Goal: Task Accomplishment & Management: Manage account settings

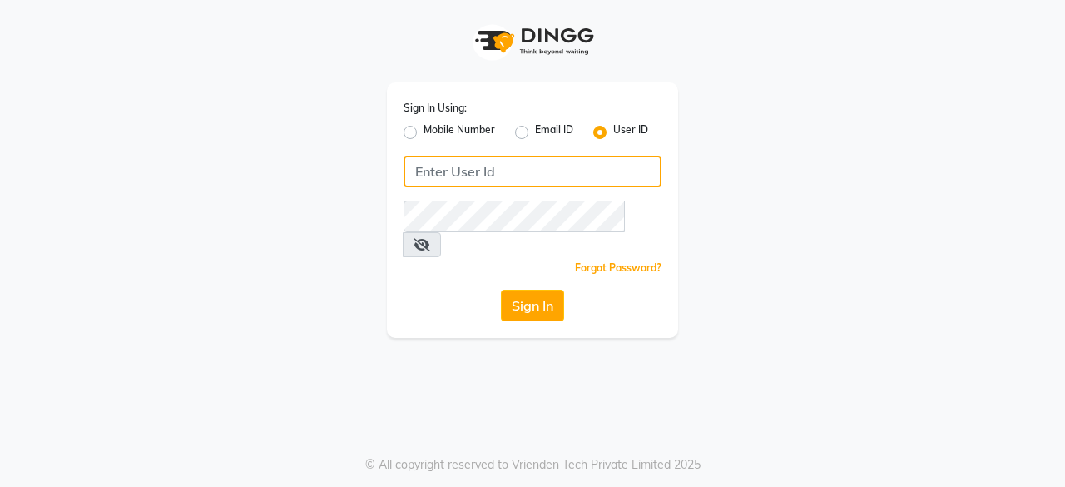
click at [438, 177] on input "Username" at bounding box center [533, 172] width 258 height 32
type input "headlockspb"
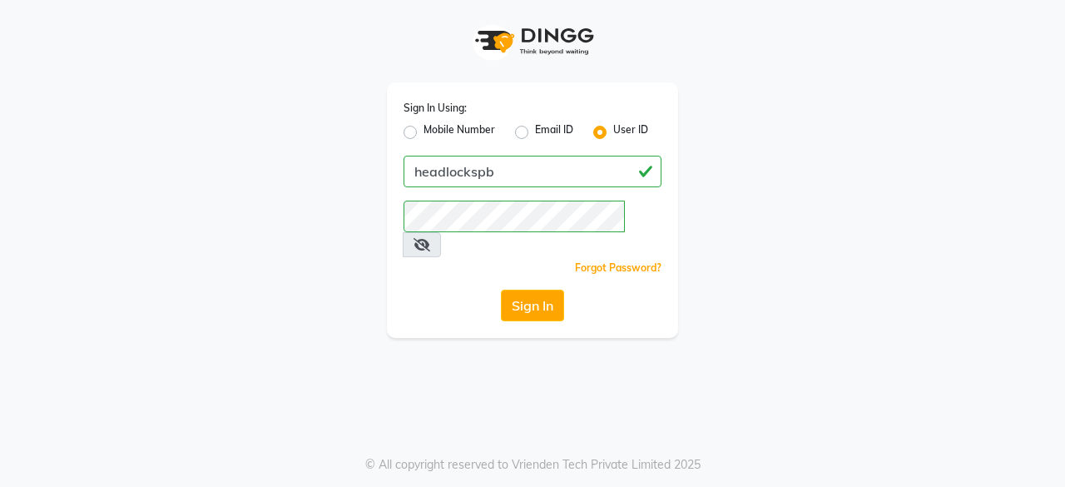
click at [297, 267] on div "Sign In Using: Mobile Number Email ID User ID headlockspb Remember me Forgot Pa…" at bounding box center [532, 169] width 949 height 338
click at [535, 290] on button "Sign In" at bounding box center [532, 306] width 63 height 32
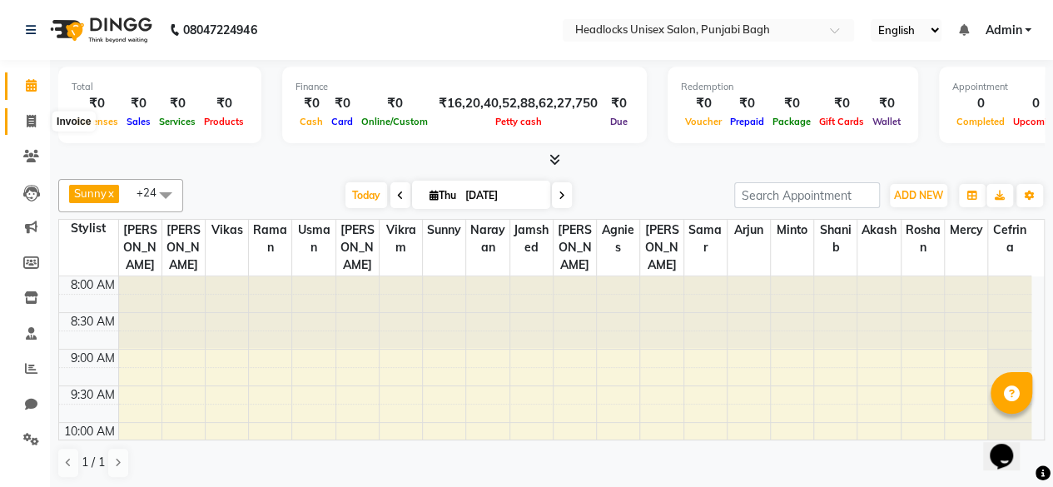
click at [27, 121] on icon at bounding box center [31, 121] width 9 height 12
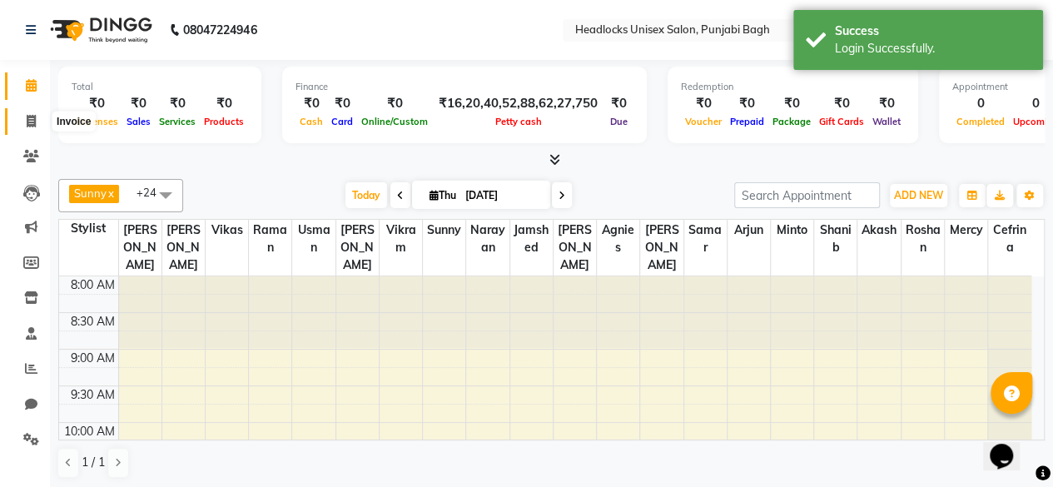
select select "service"
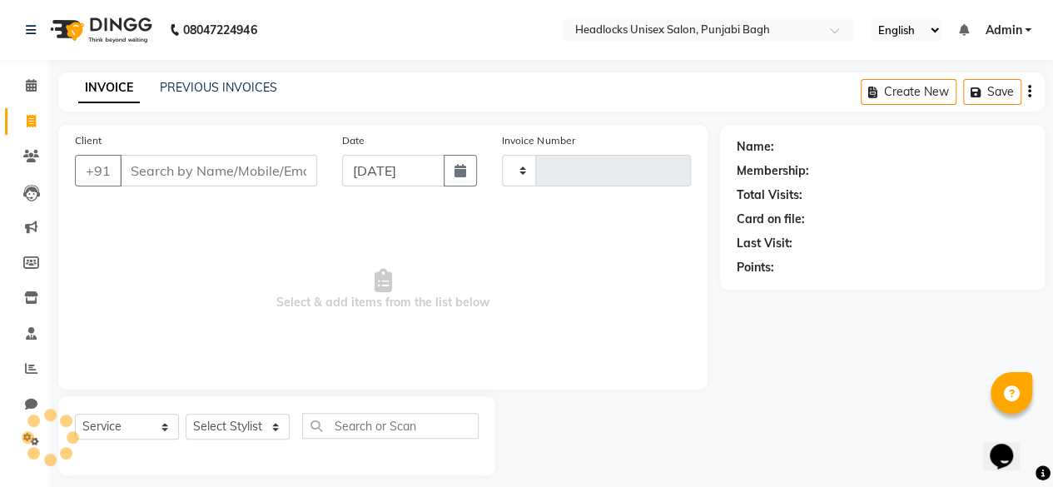
type input "5706"
select select "7719"
click at [27, 84] on icon at bounding box center [31, 85] width 11 height 12
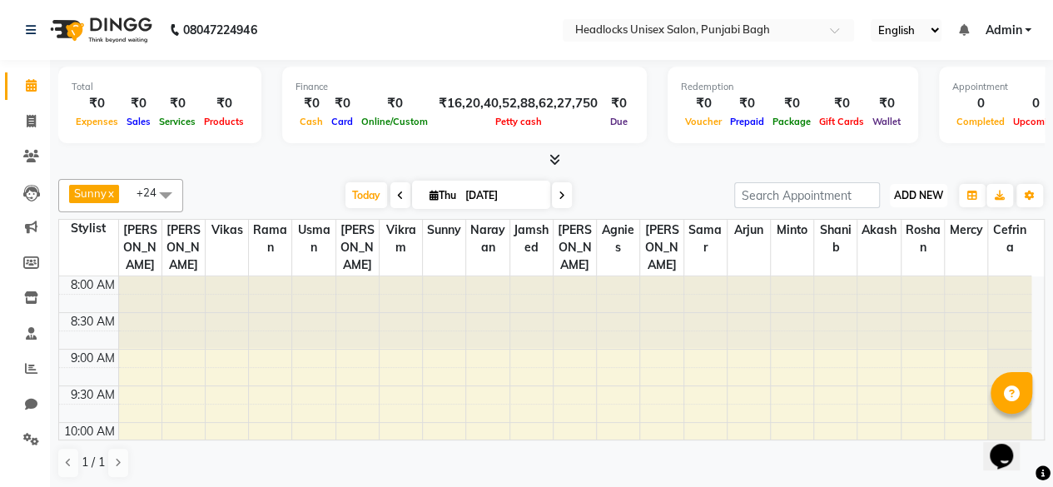
click at [917, 186] on button "ADD NEW Toggle Dropdown" at bounding box center [917, 195] width 57 height 23
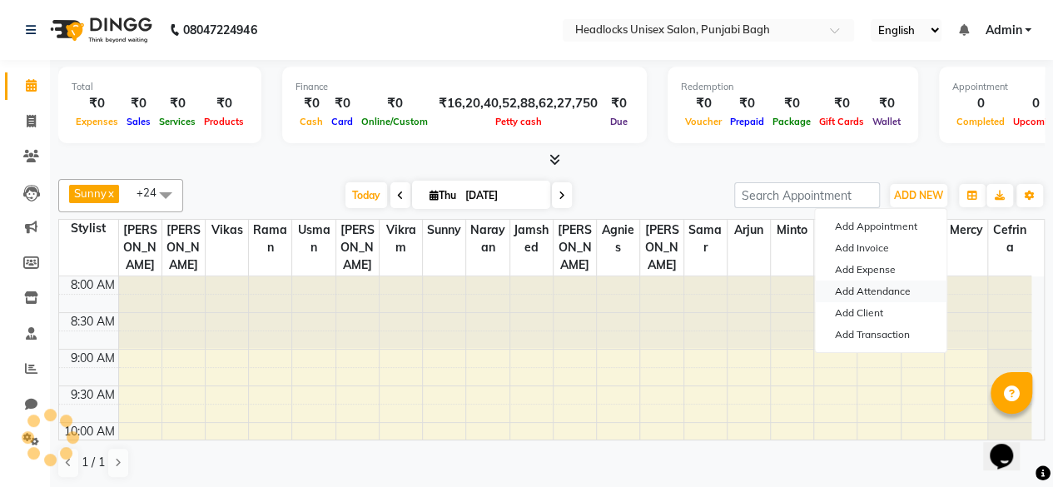
click at [875, 295] on link "Add Attendance" at bounding box center [880, 291] width 131 height 22
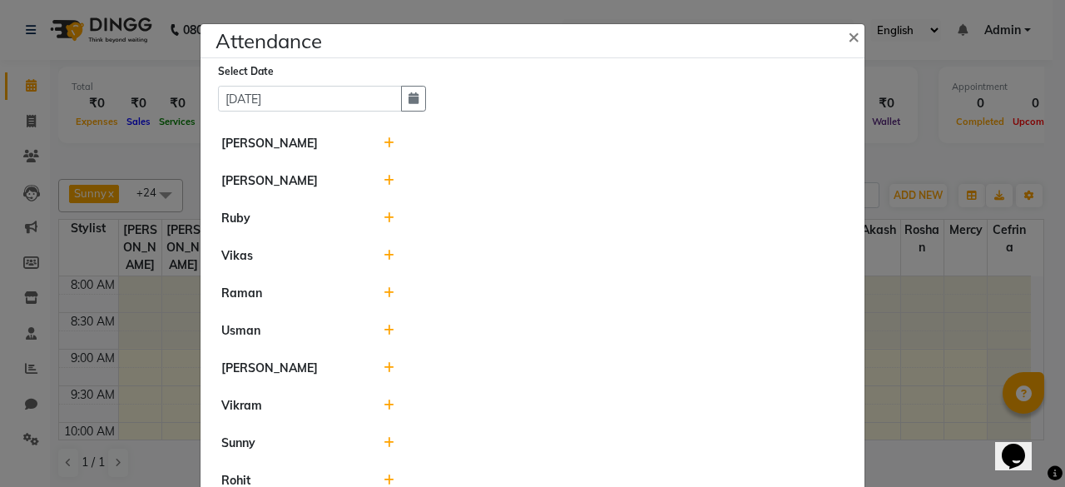
click at [384, 141] on icon at bounding box center [389, 143] width 11 height 12
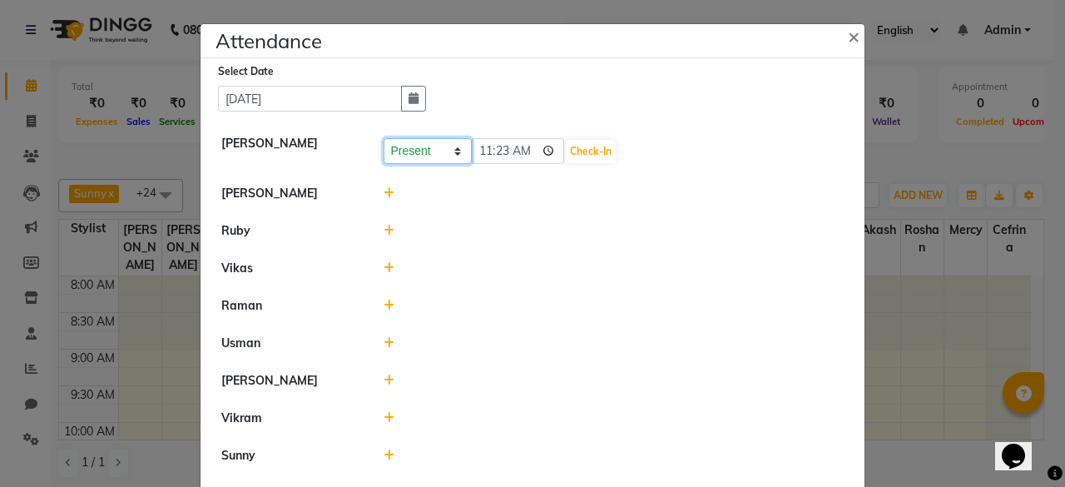
click at [406, 155] on select "Present Absent Late Half Day Weekly Off" at bounding box center [428, 151] width 88 height 26
select select "A"
click at [384, 138] on select "Present Absent Late Half Day Weekly Off" at bounding box center [428, 151] width 88 height 26
click at [487, 163] on div "Present Absent Late Half Day Weekly Off Save" at bounding box center [614, 151] width 461 height 27
click at [488, 156] on button "Save" at bounding box center [489, 151] width 32 height 23
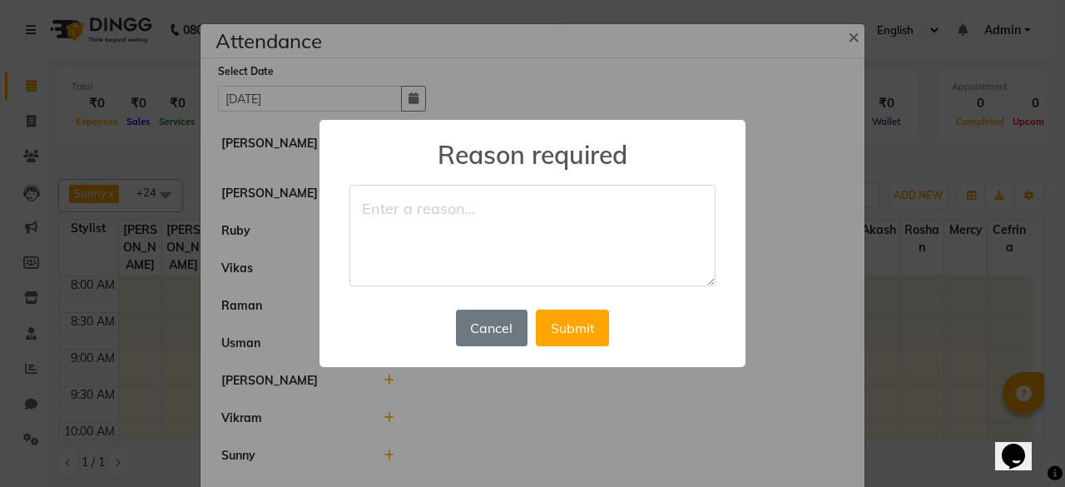
click at [488, 156] on h2 "Reason required" at bounding box center [533, 145] width 426 height 50
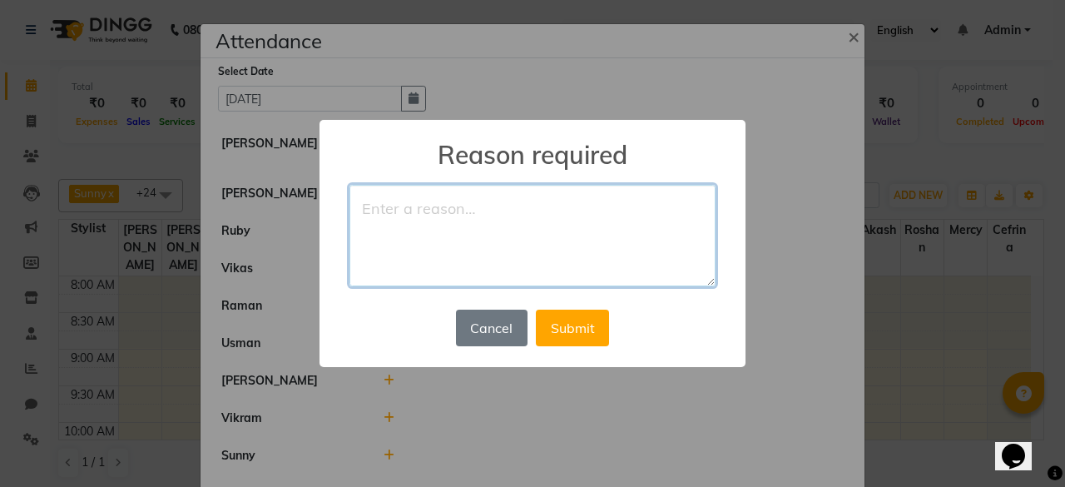
click at [442, 202] on textarea at bounding box center [532, 236] width 366 height 102
type textarea "leave"
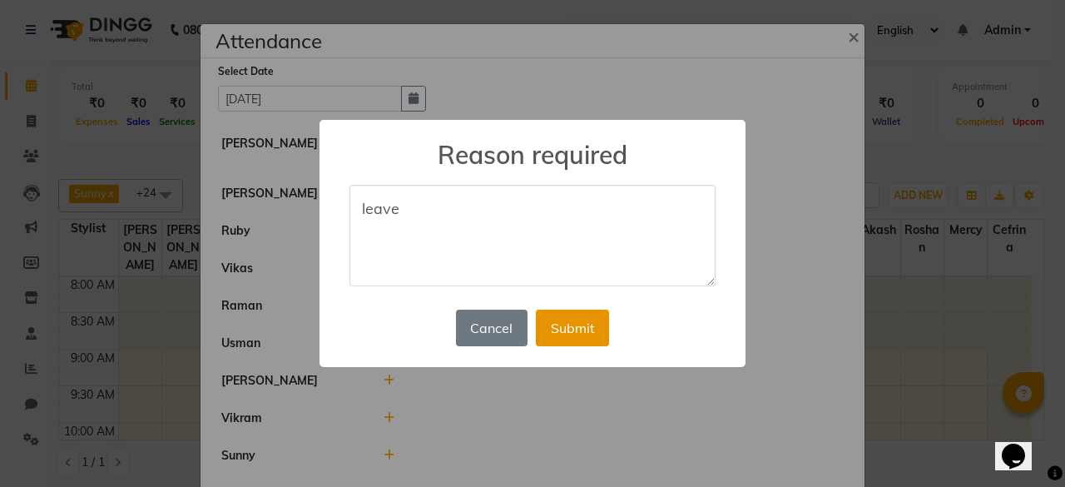
click at [584, 317] on button "Submit" at bounding box center [572, 328] width 73 height 37
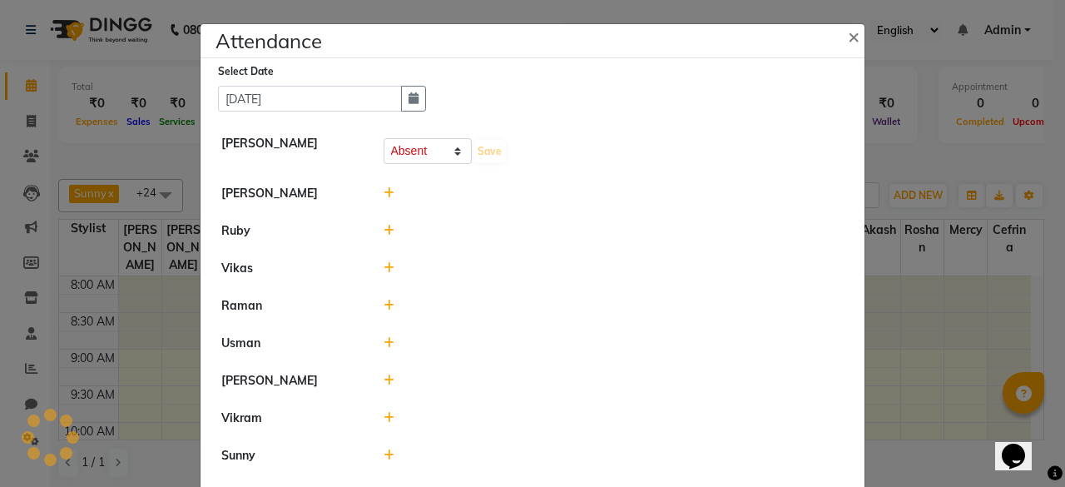
select select "A"
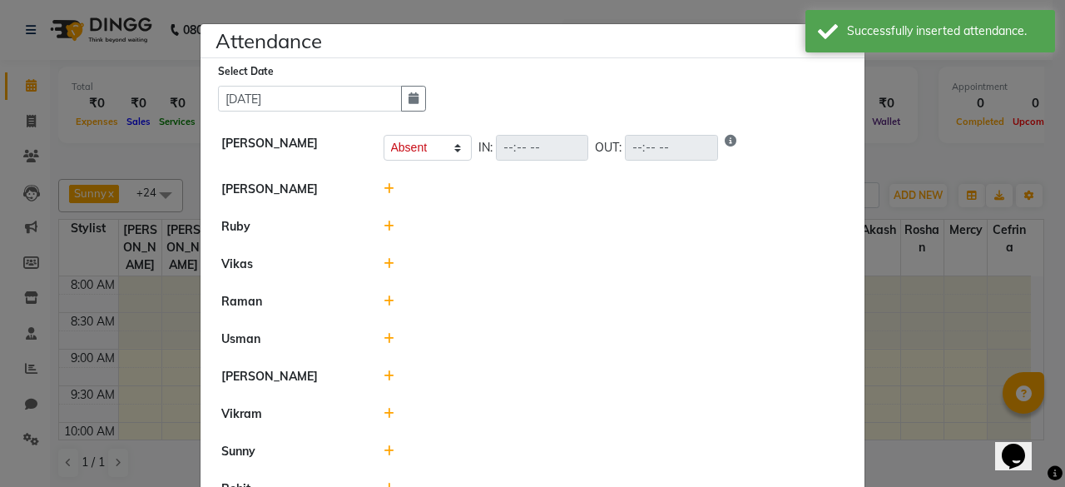
click at [384, 187] on icon at bounding box center [389, 189] width 11 height 12
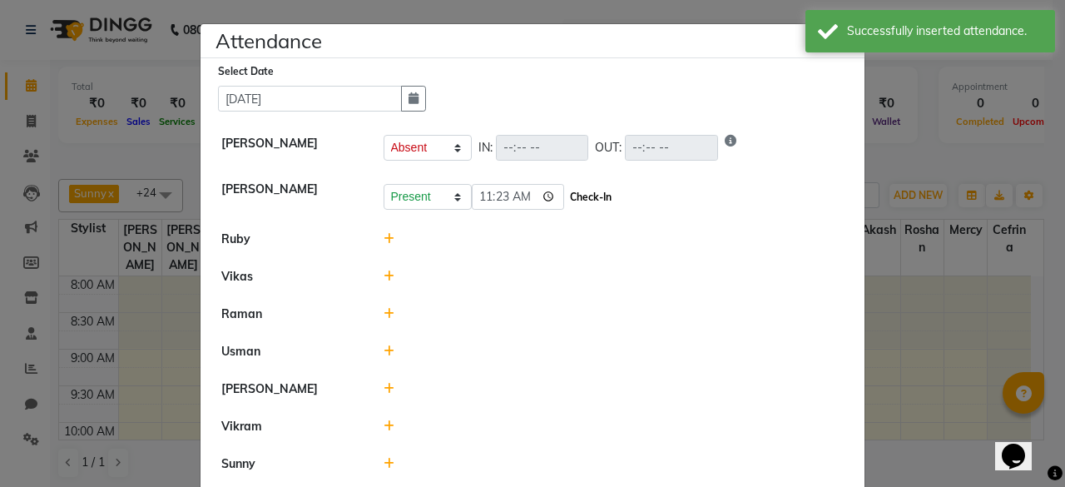
click at [609, 199] on button "Check-In" at bounding box center [591, 197] width 50 height 23
select select "A"
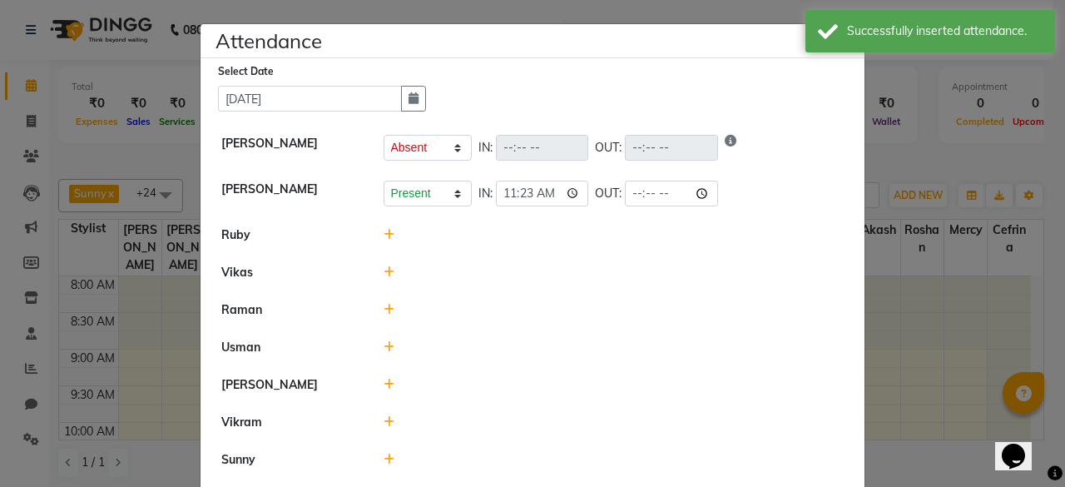
click at [384, 230] on icon at bounding box center [389, 235] width 11 height 12
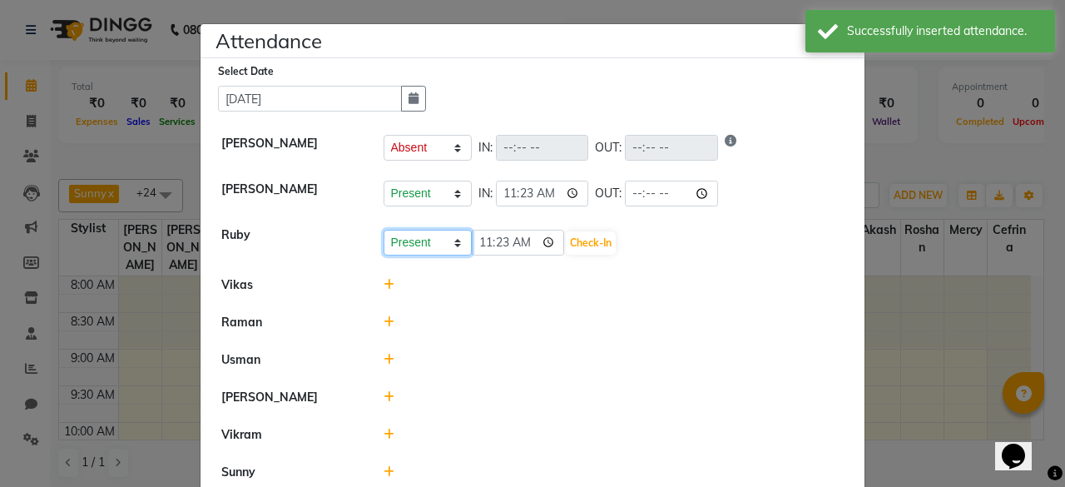
click at [384, 230] on select "Present Absent Late Half Day Weekly Off" at bounding box center [428, 243] width 88 height 26
select select "H"
click at [384, 230] on select "Present Absent Late Half Day Weekly Off" at bounding box center [428, 243] width 88 height 26
click at [577, 235] on button "Check-In" at bounding box center [591, 242] width 50 height 23
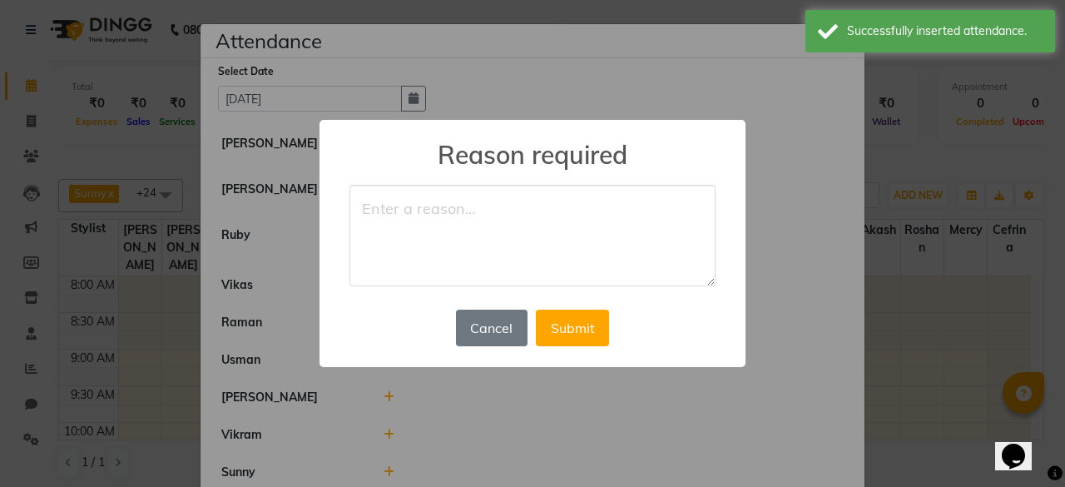
click at [577, 235] on textarea at bounding box center [532, 236] width 366 height 102
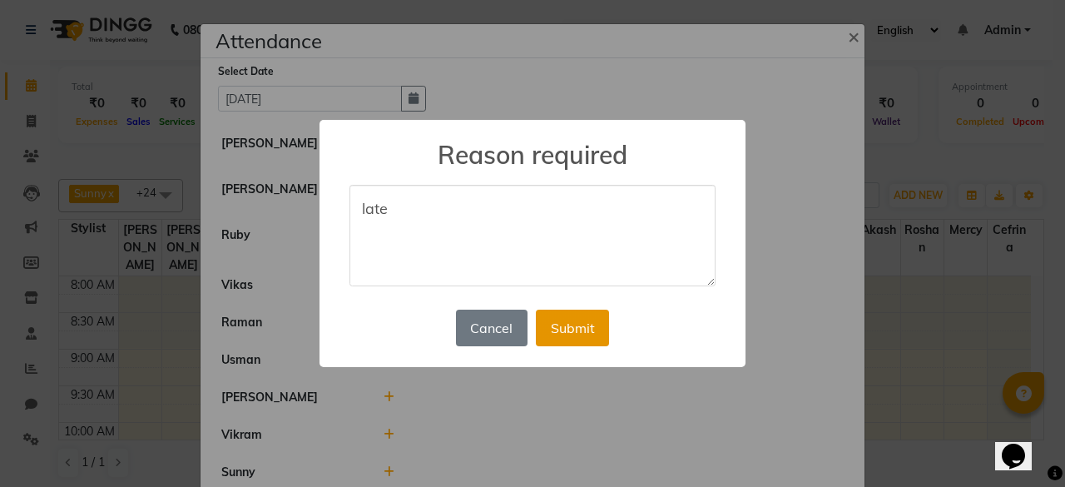
type textarea "late"
click at [574, 313] on button "Submit" at bounding box center [572, 328] width 73 height 37
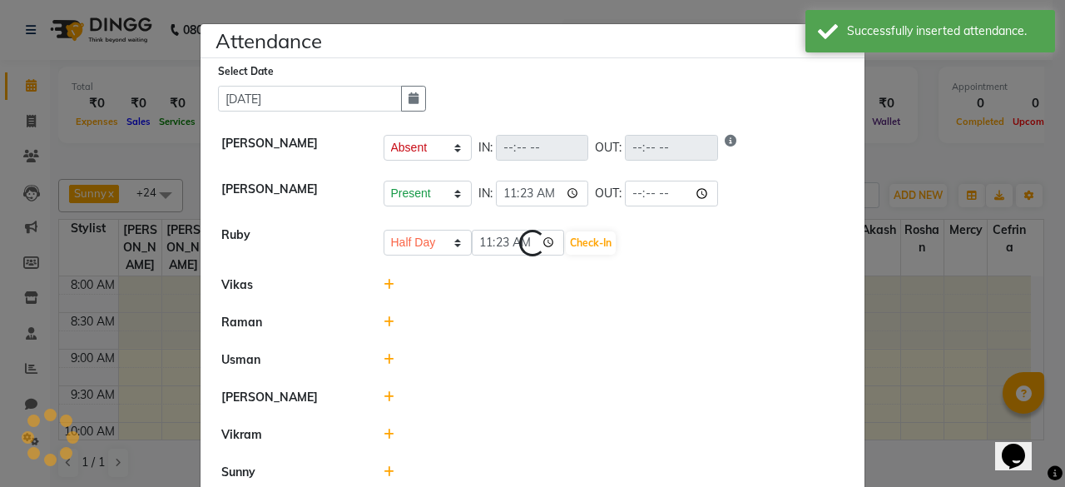
select select "A"
select select "H"
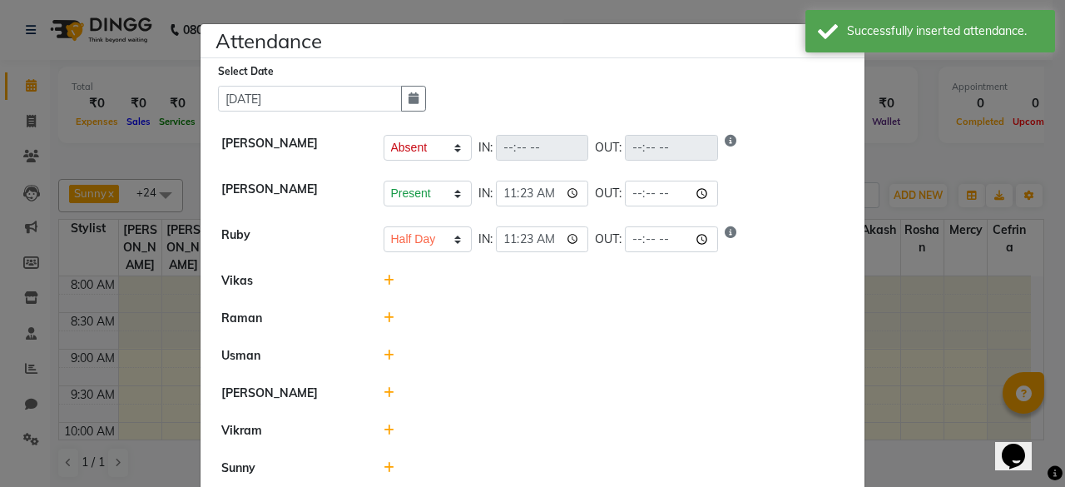
click at [384, 315] on icon at bounding box center [389, 318] width 11 height 12
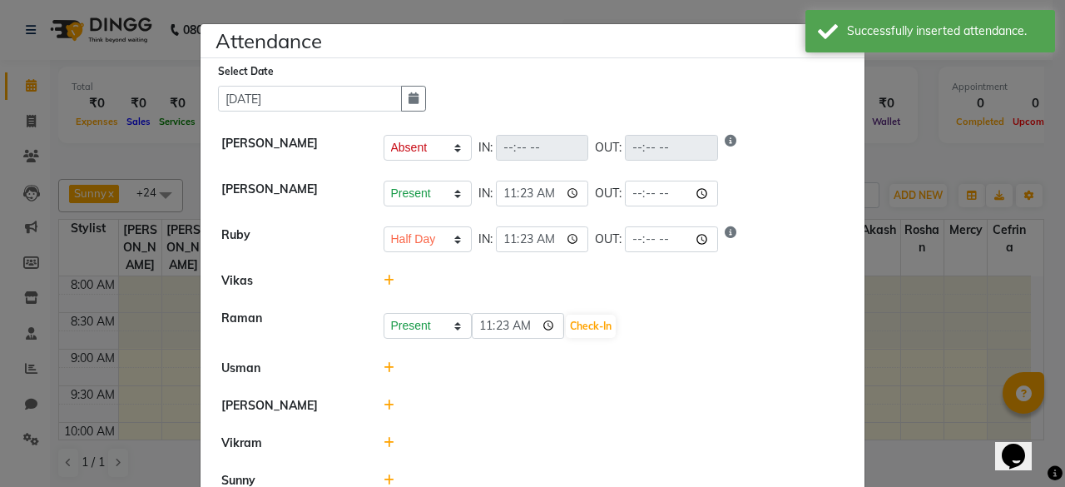
click at [384, 364] on icon at bounding box center [389, 368] width 11 height 12
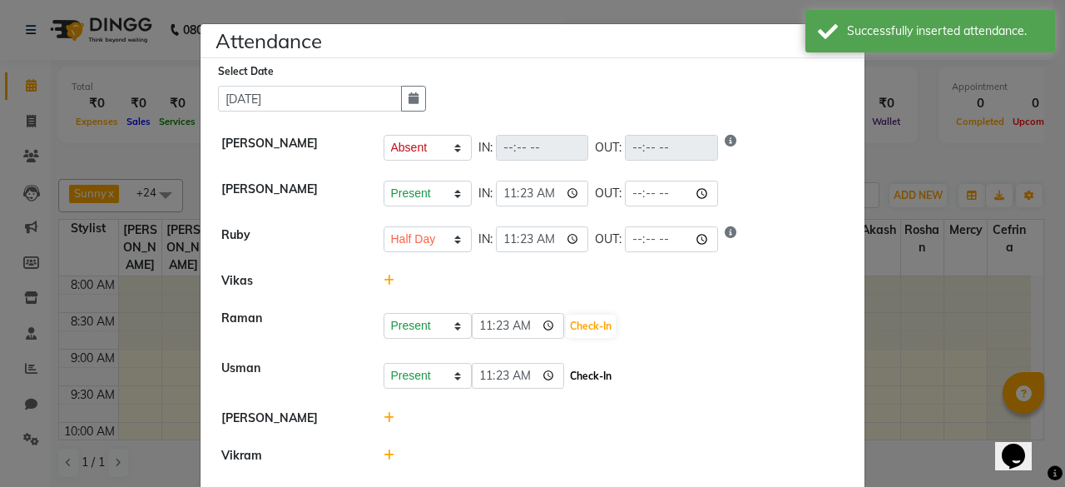
click at [589, 379] on button "Check-In" at bounding box center [591, 375] width 50 height 23
select select "A"
select select "H"
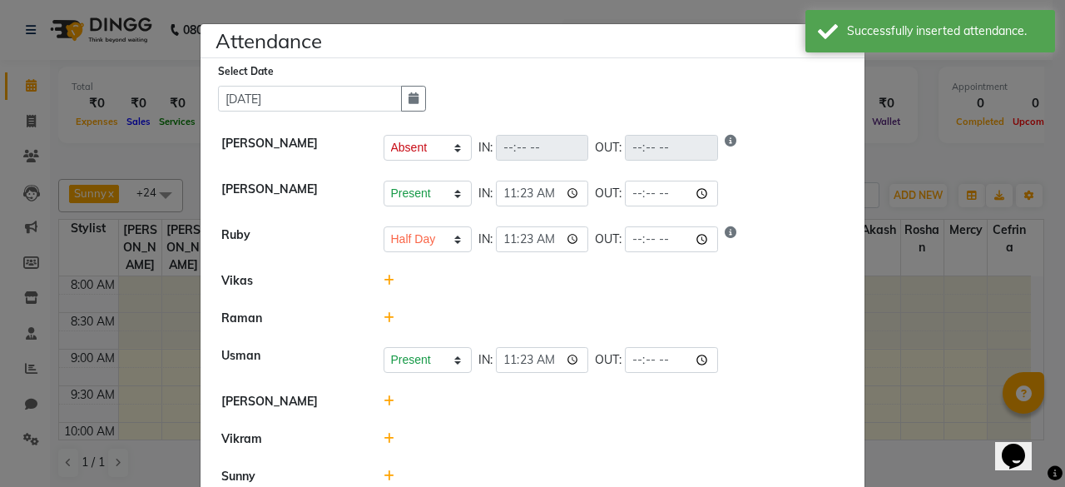
click at [384, 400] on icon at bounding box center [389, 401] width 11 height 12
click at [582, 403] on button "Check-In" at bounding box center [591, 409] width 50 height 23
select select "A"
select select "H"
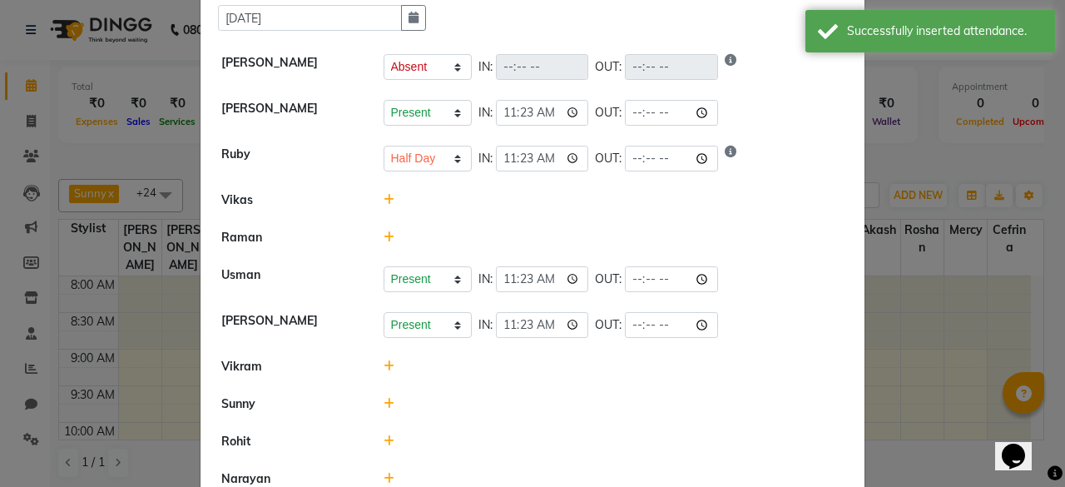
scroll to position [82, 0]
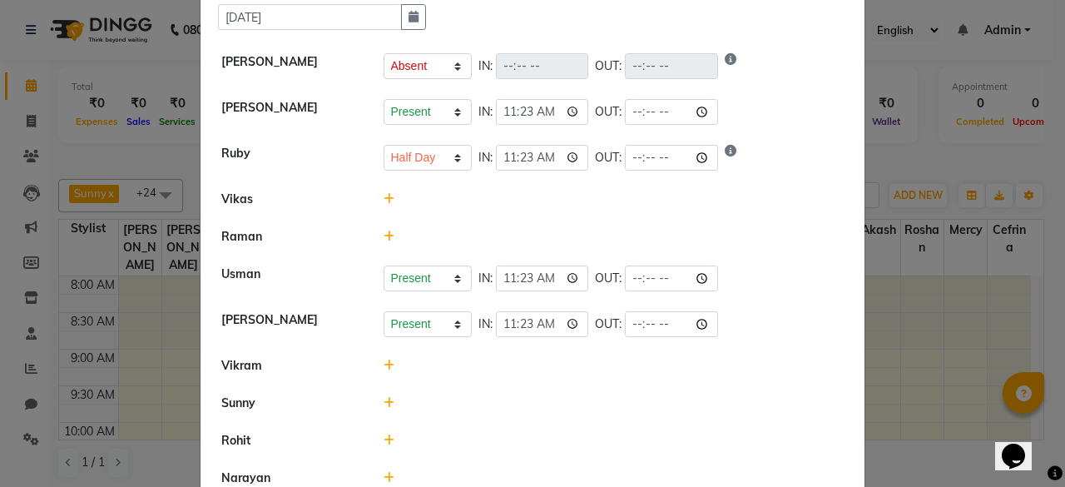
click at [384, 363] on icon at bounding box center [389, 365] width 11 height 12
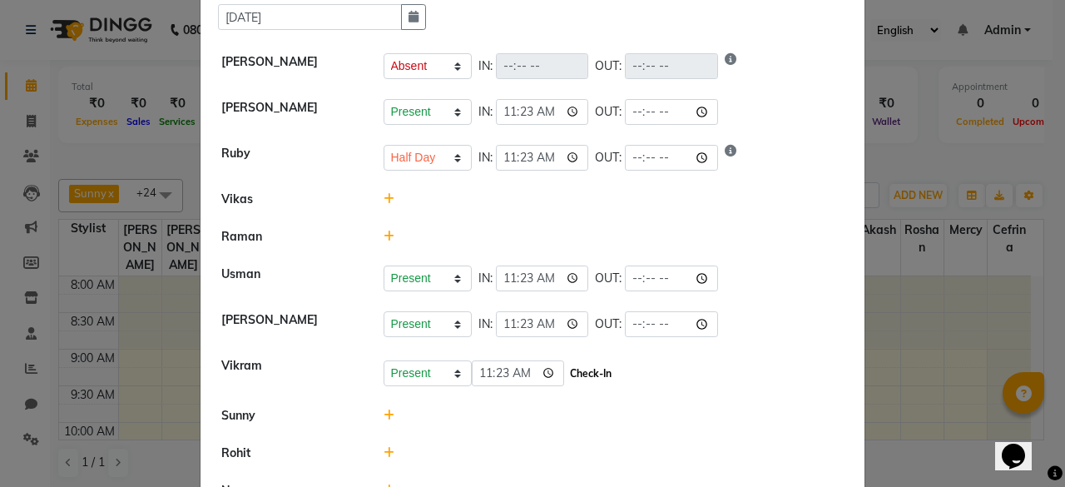
click at [581, 377] on button "Check-In" at bounding box center [591, 373] width 50 height 23
select select "A"
select select "H"
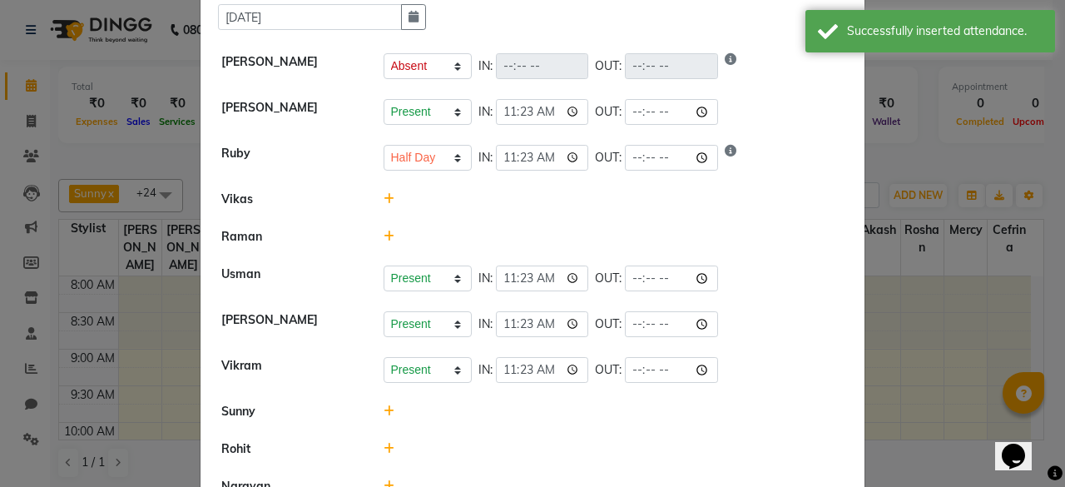
click at [384, 405] on icon at bounding box center [389, 411] width 11 height 12
click at [607, 417] on button "Check-In" at bounding box center [591, 419] width 50 height 23
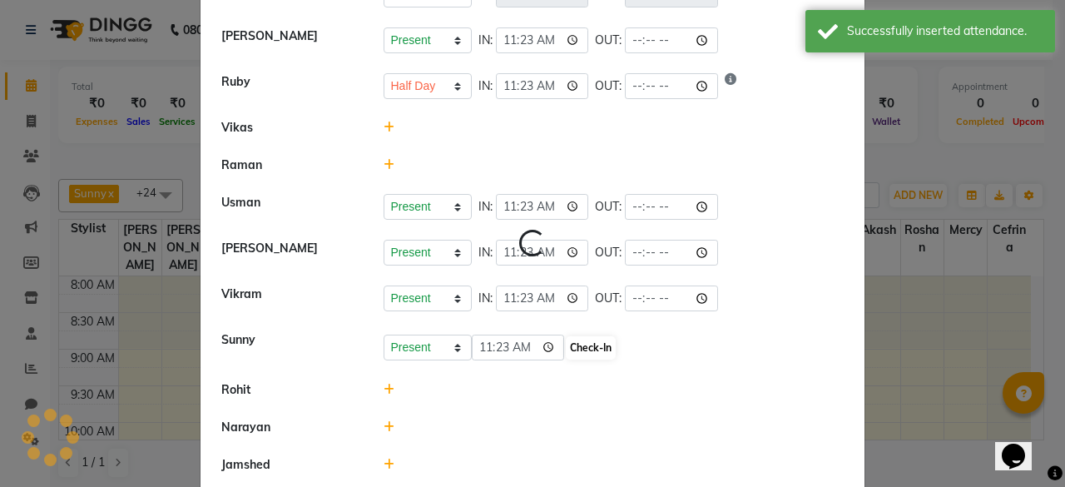
select select "A"
select select "H"
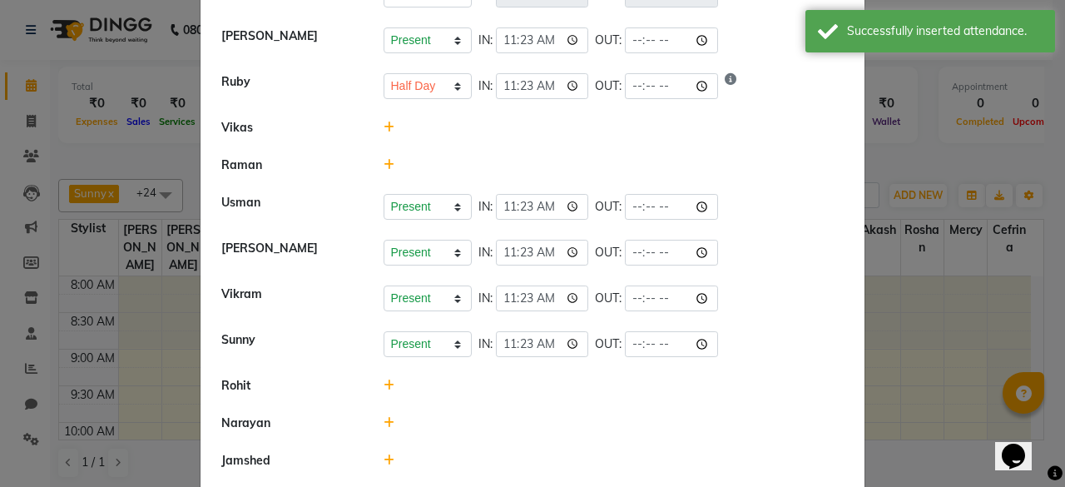
scroll to position [154, 0]
drag, startPoint x: 381, startPoint y: 374, endPoint x: 386, endPoint y: 385, distance: 11.9
click at [386, 385] on icon at bounding box center [389, 385] width 11 height 12
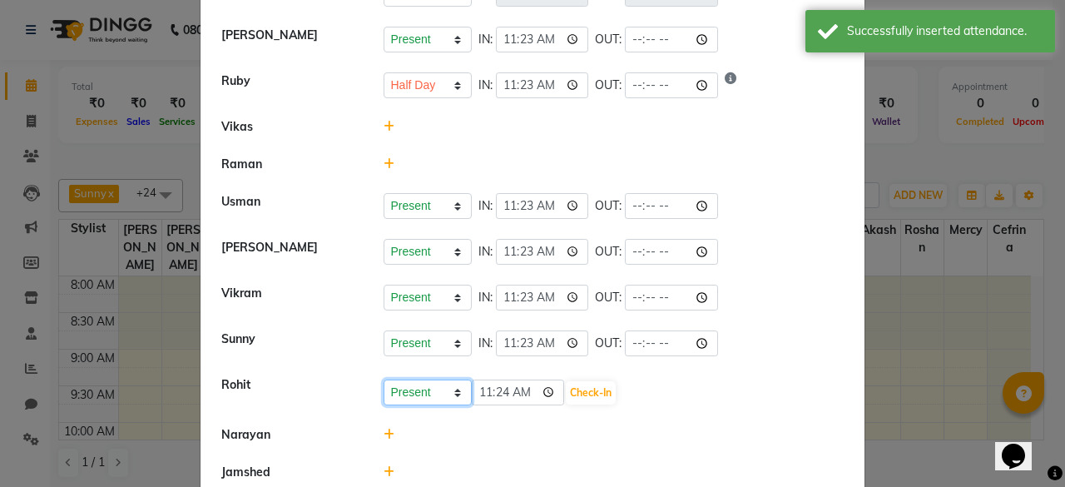
click at [386, 385] on select "Present Absent Late Half Day Weekly Off" at bounding box center [428, 392] width 88 height 26
click at [574, 385] on button "Check-In" at bounding box center [591, 392] width 50 height 23
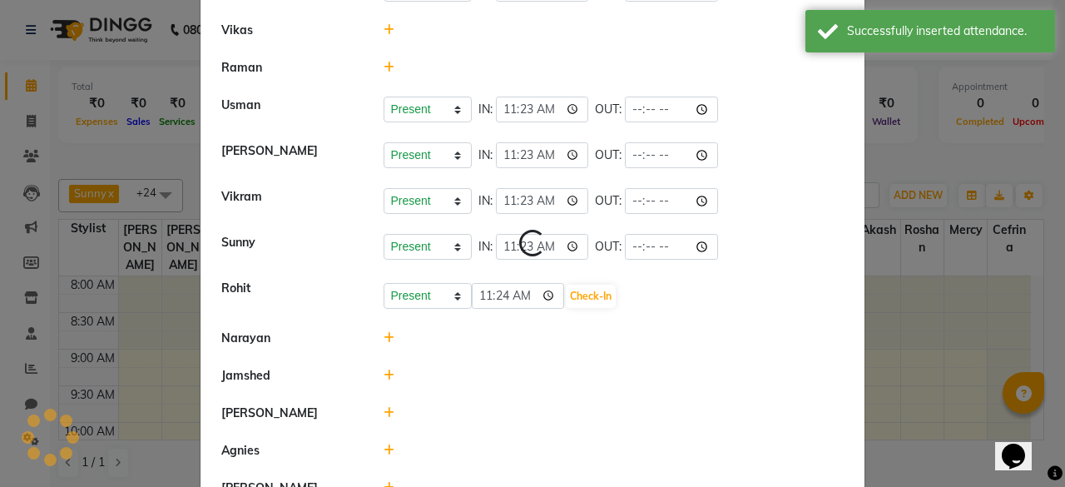
scroll to position [263, 0]
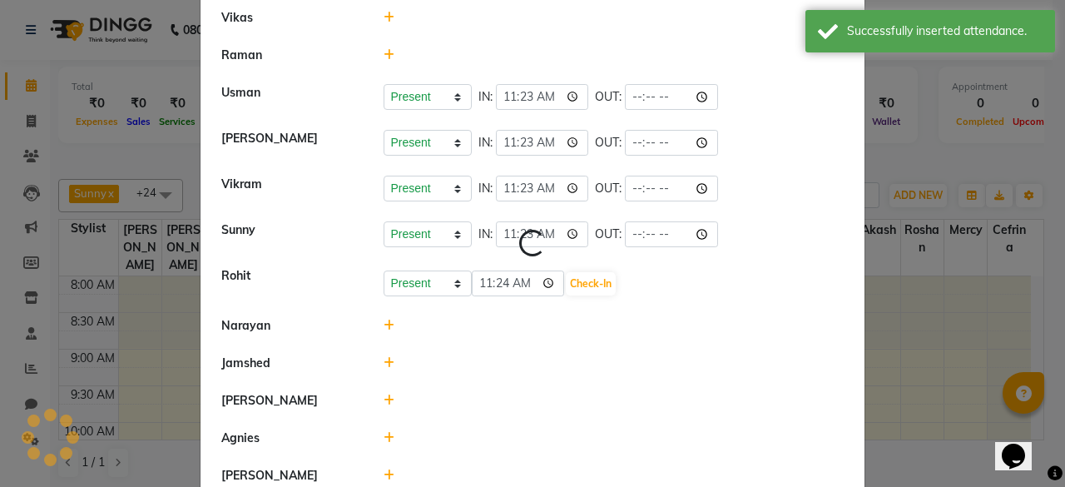
select select "A"
select select "H"
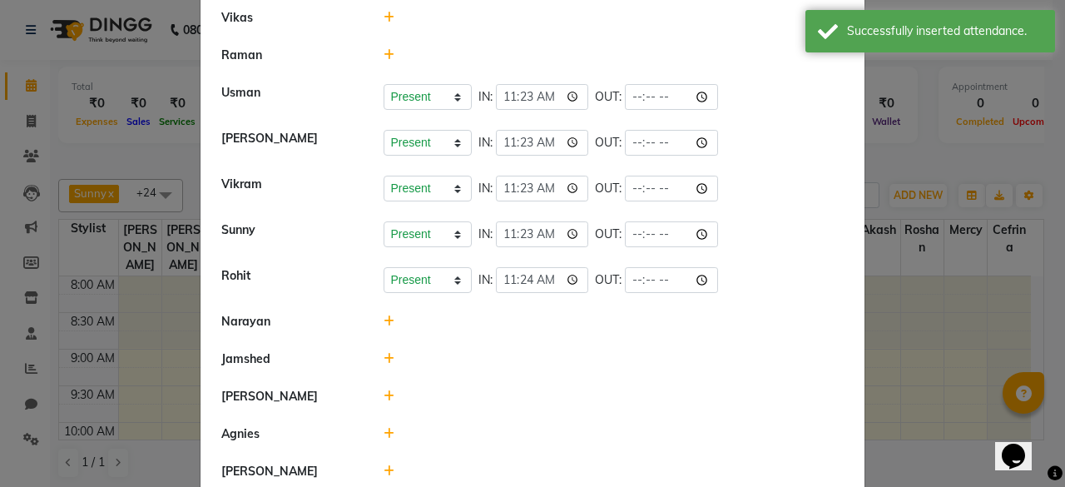
click at [384, 315] on icon at bounding box center [389, 321] width 11 height 12
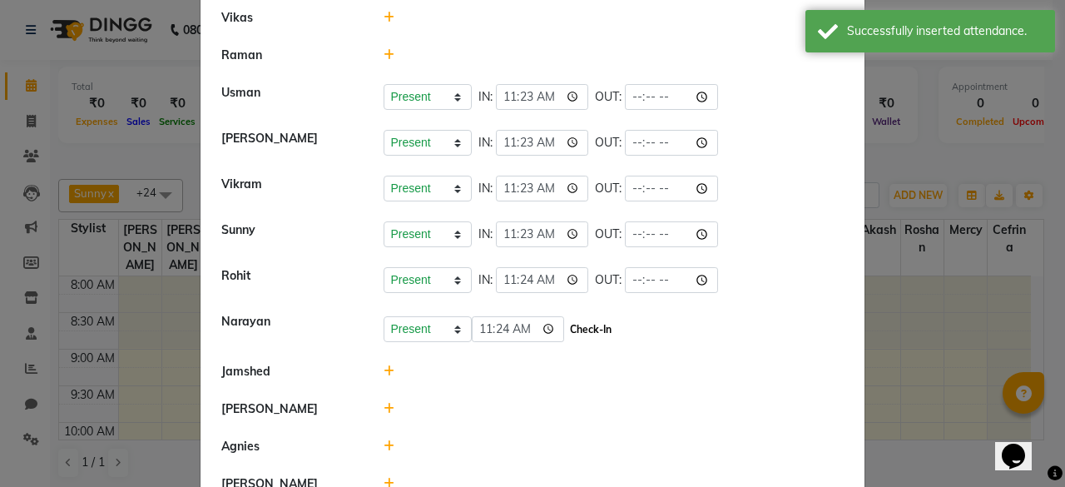
click at [577, 325] on button "Check-In" at bounding box center [591, 329] width 50 height 23
select select "A"
select select "H"
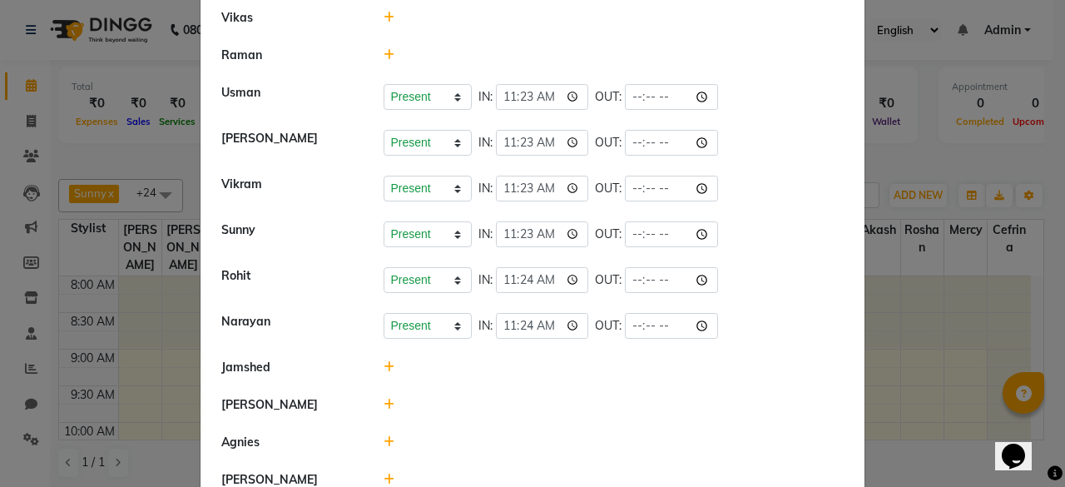
click at [384, 361] on icon at bounding box center [389, 367] width 11 height 12
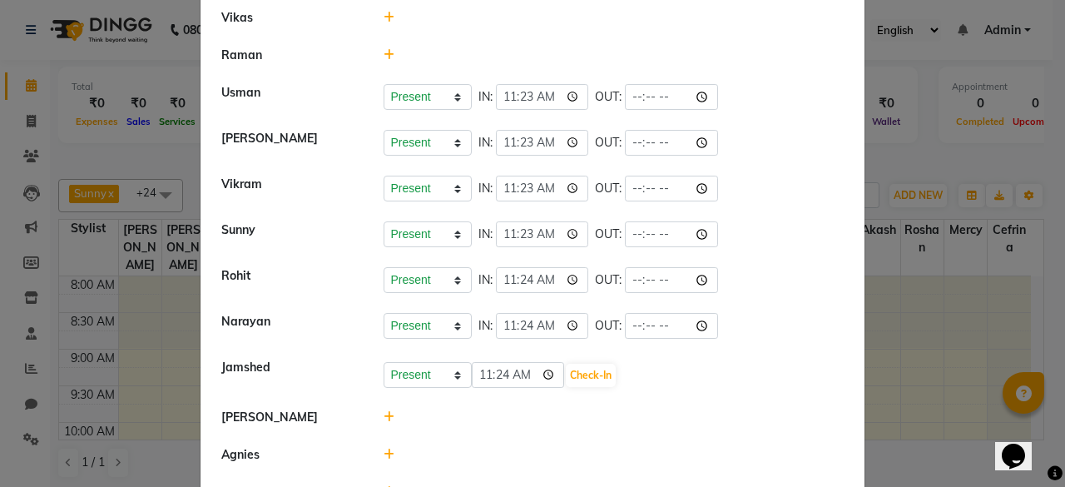
scroll to position [339, 0]
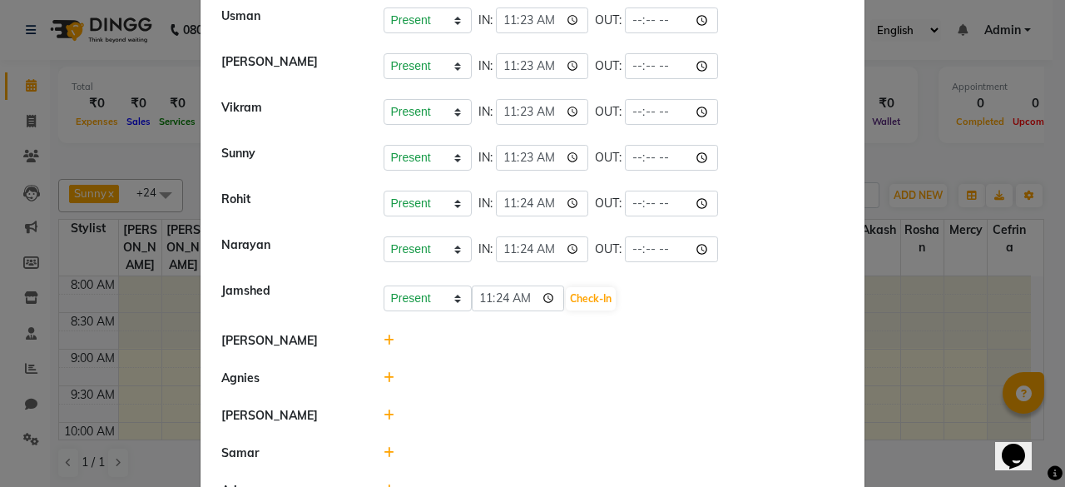
click at [384, 372] on icon at bounding box center [389, 378] width 11 height 12
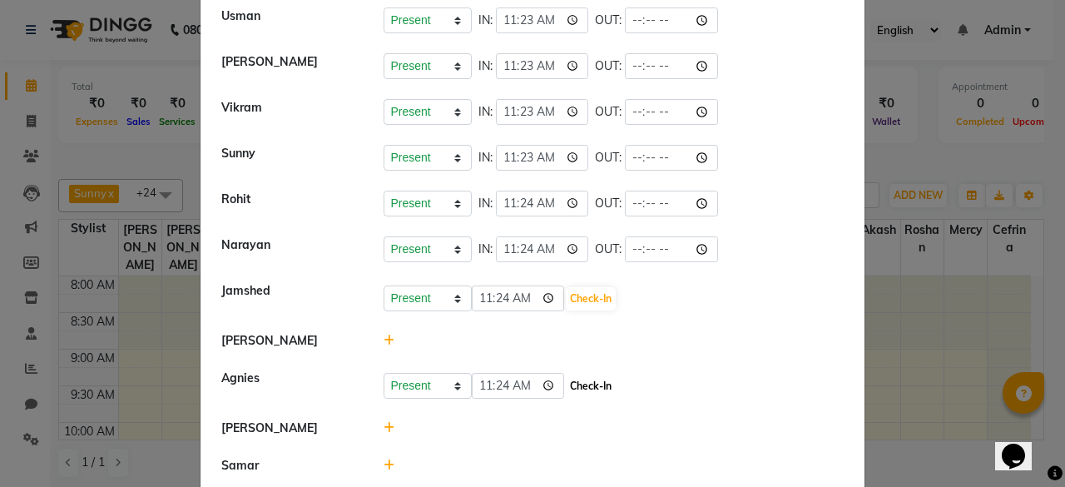
click at [577, 374] on button "Check-In" at bounding box center [591, 385] width 50 height 23
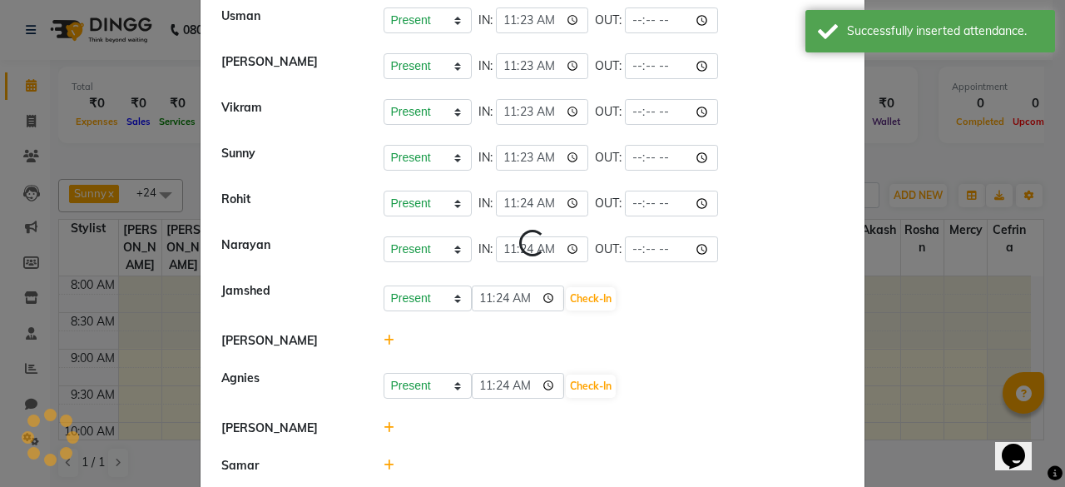
select select "A"
select select "H"
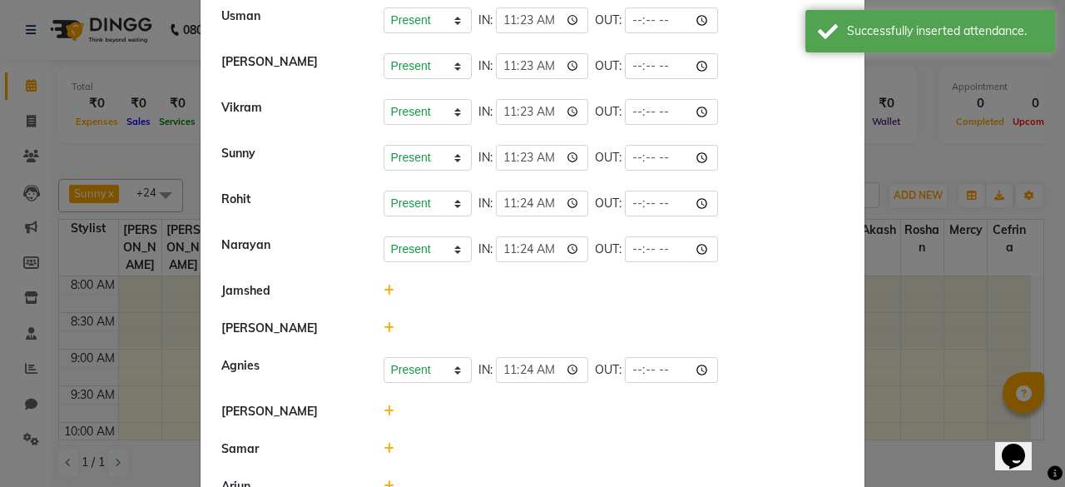
click at [384, 409] on icon at bounding box center [389, 411] width 11 height 12
click at [572, 410] on button "Check-In" at bounding box center [591, 419] width 50 height 23
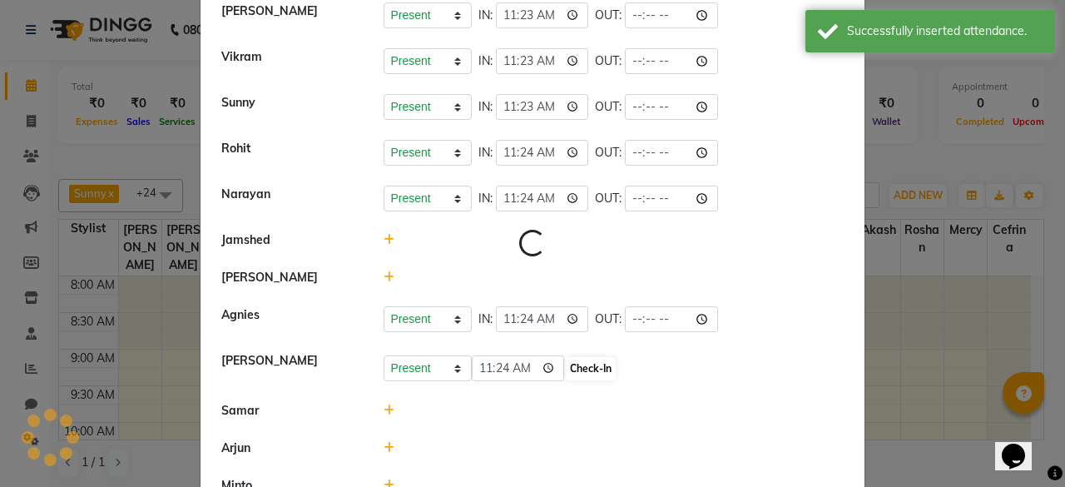
select select "A"
select select "H"
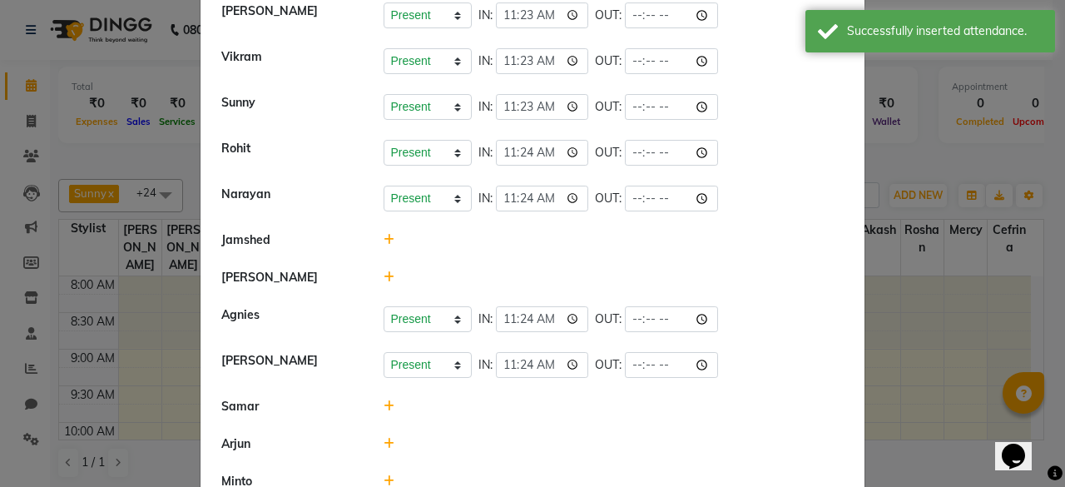
scroll to position [391, 0]
click at [384, 399] on icon at bounding box center [389, 405] width 11 height 12
drag, startPoint x: 589, startPoint y: 394, endPoint x: 587, endPoint y: 402, distance: 8.5
click at [587, 402] on div "Present Absent Late Half Day Weekly Off 11:24 Check-In" at bounding box center [614, 412] width 486 height 30
click at [587, 402] on button "Check-In" at bounding box center [591, 413] width 50 height 23
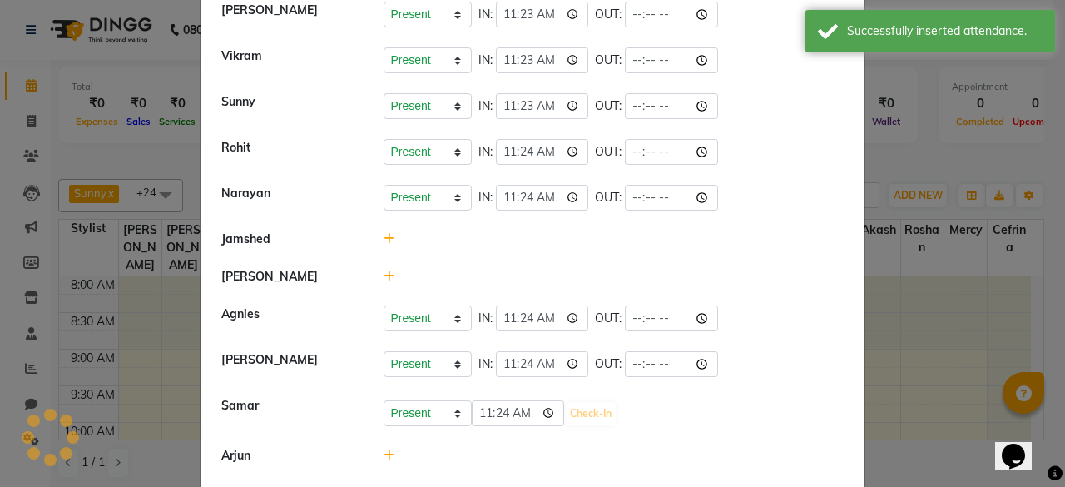
select select "A"
select select "H"
click at [384, 445] on icon at bounding box center [389, 451] width 11 height 12
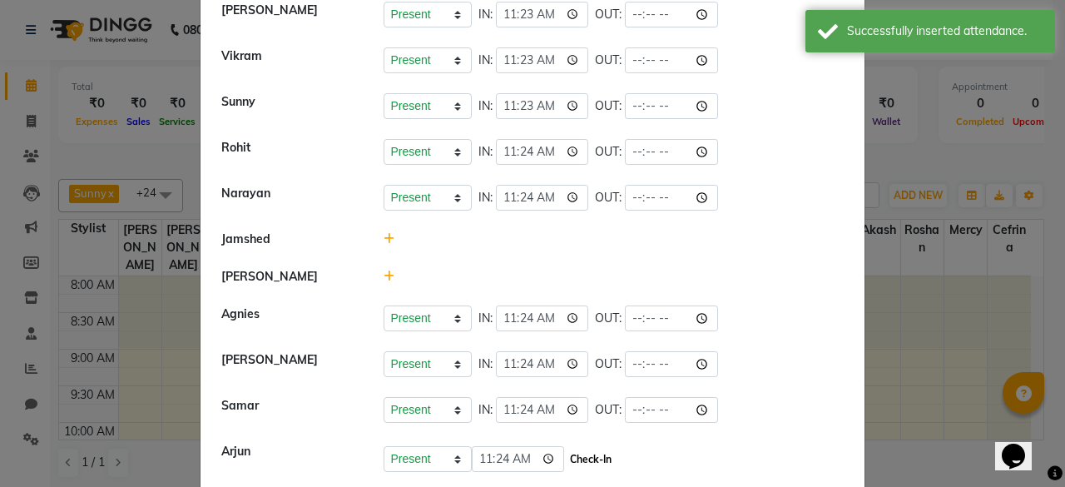
click at [579, 448] on button "Check-In" at bounding box center [591, 459] width 50 height 23
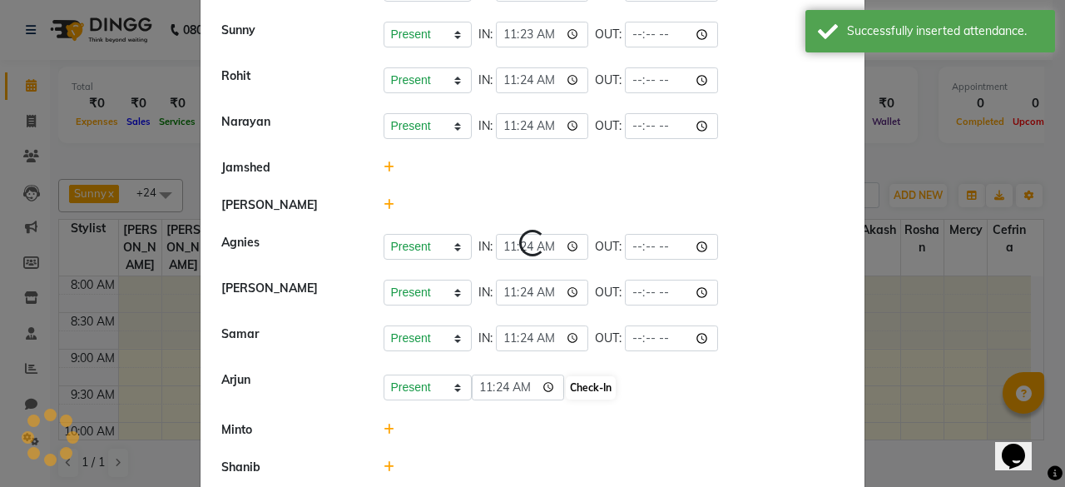
select select "A"
select select "H"
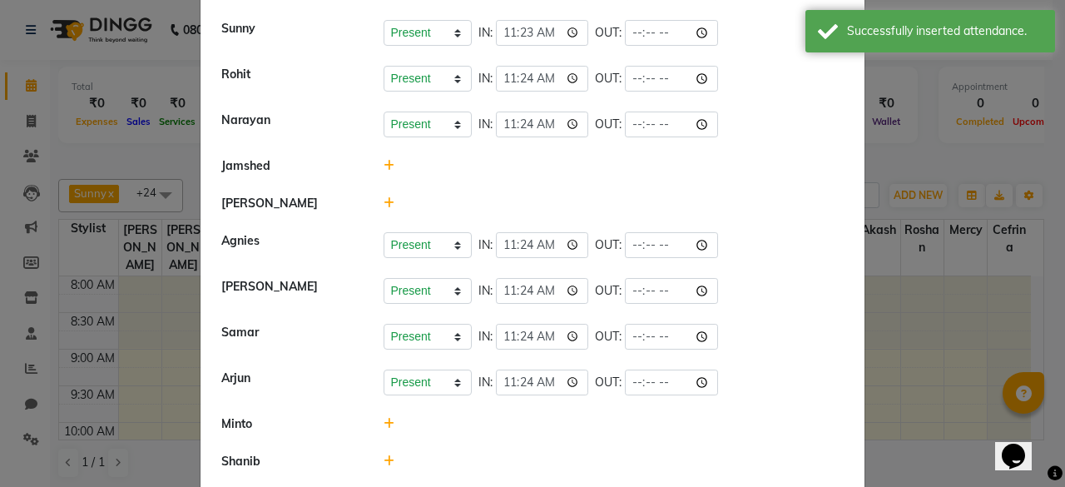
click at [384, 424] on icon at bounding box center [389, 424] width 11 height 12
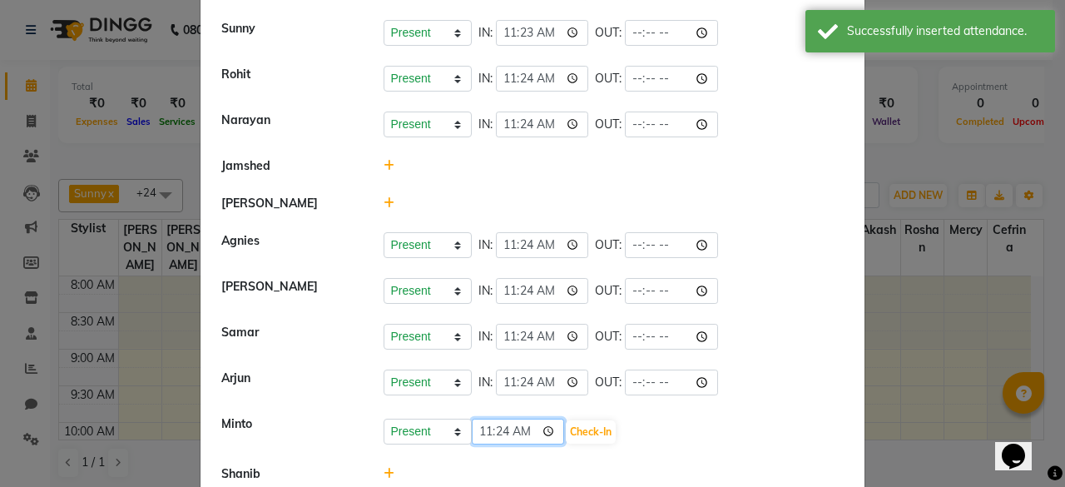
click at [552, 430] on input "11:24" at bounding box center [518, 432] width 93 height 26
click at [557, 431] on input "11:24" at bounding box center [518, 432] width 93 height 26
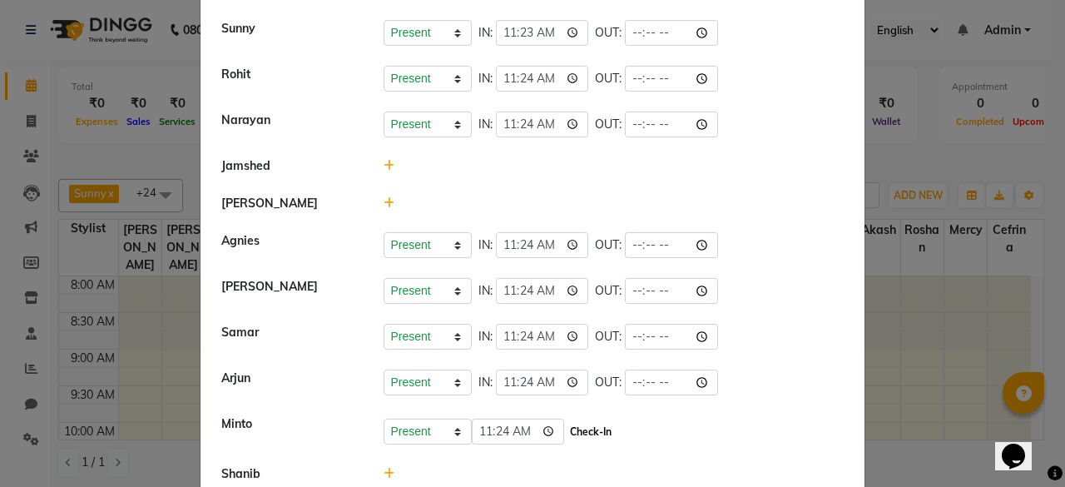
click at [566, 431] on button "Check-In" at bounding box center [591, 431] width 50 height 23
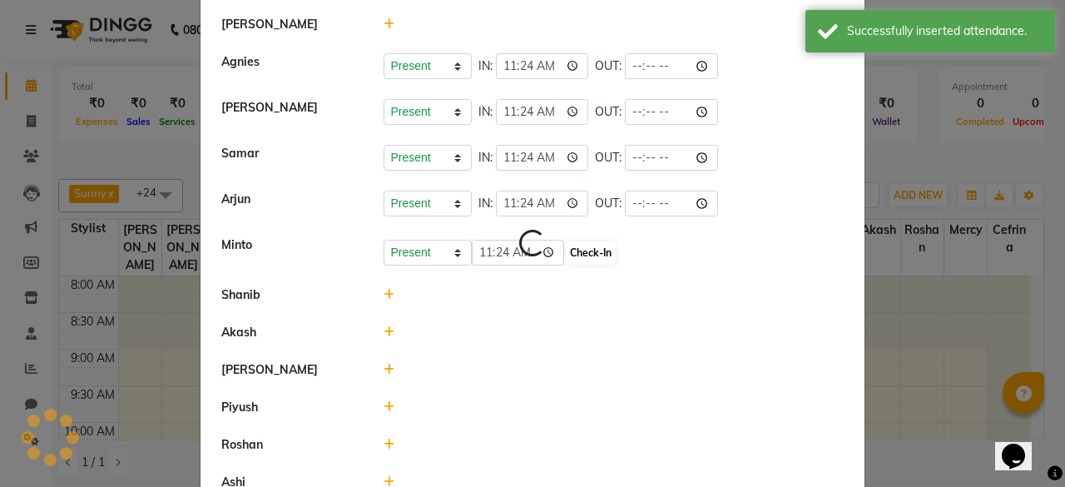
scroll to position [650, 0]
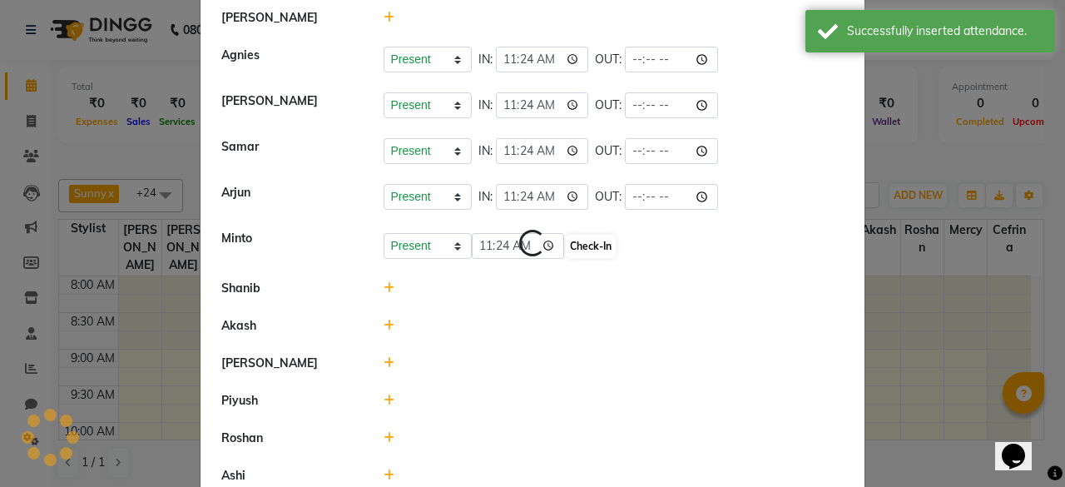
select select "A"
select select "H"
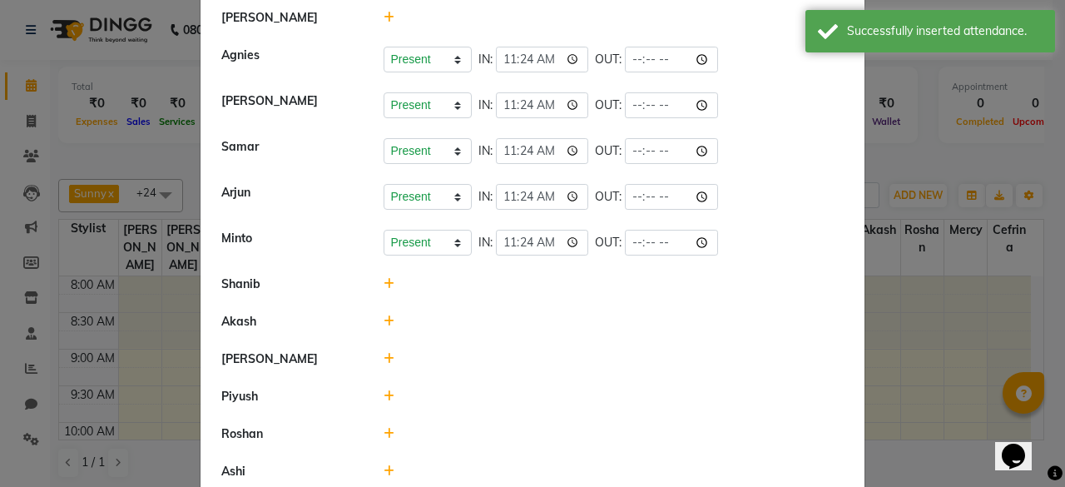
click at [385, 315] on icon at bounding box center [389, 321] width 11 height 12
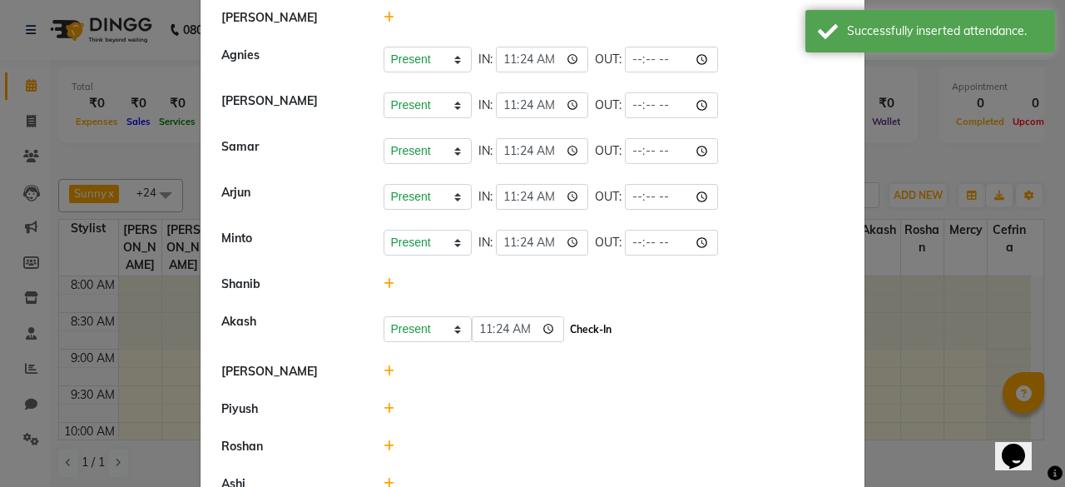
click at [587, 318] on button "Check-In" at bounding box center [591, 329] width 50 height 23
select select "A"
select select "H"
click at [384, 361] on icon at bounding box center [389, 367] width 11 height 12
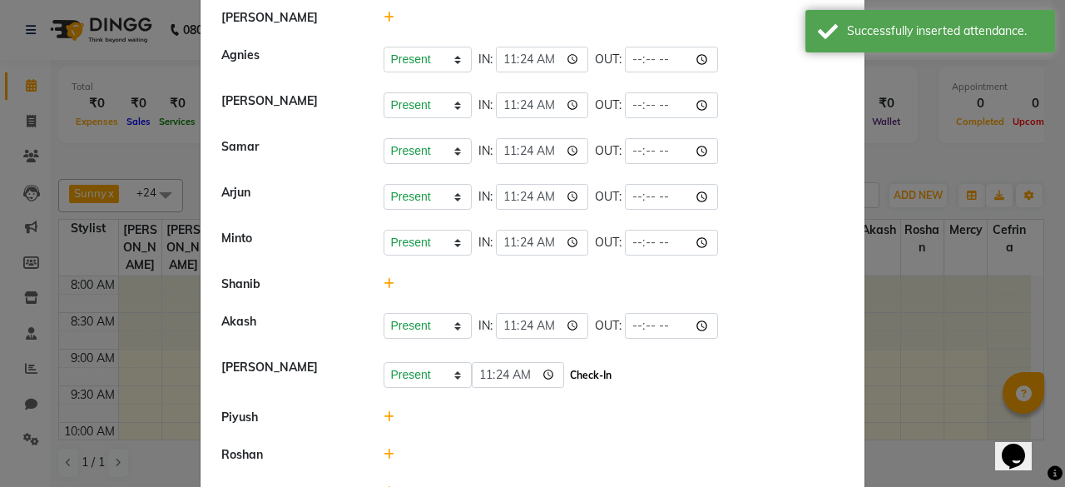
click at [566, 364] on button "Check-In" at bounding box center [591, 375] width 50 height 23
select select "A"
select select "H"
click at [382, 434] on li "Roshan" at bounding box center [533, 451] width 656 height 38
click at [374, 443] on div at bounding box center [614, 450] width 486 height 17
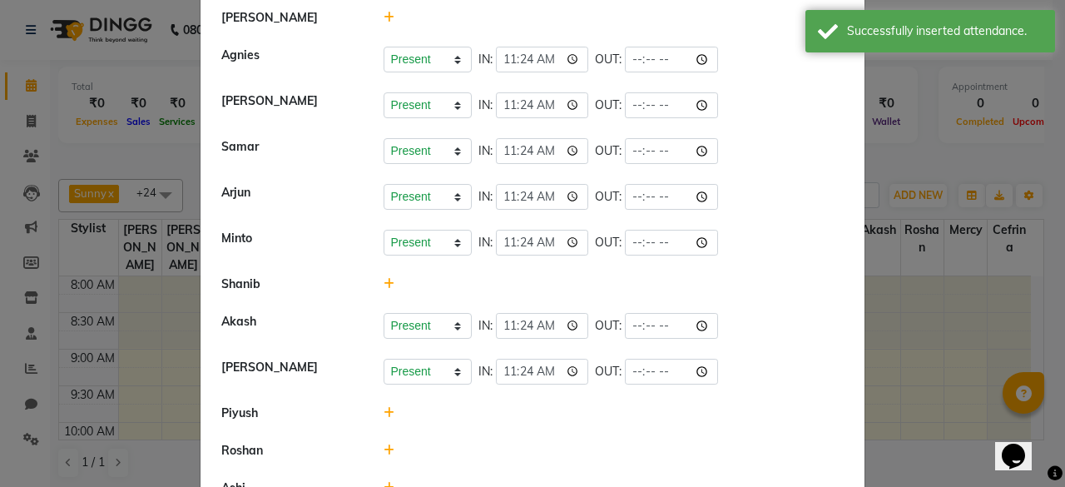
click at [384, 444] on icon at bounding box center [389, 450] width 11 height 12
click at [579, 452] on button "Check-In" at bounding box center [591, 458] width 50 height 23
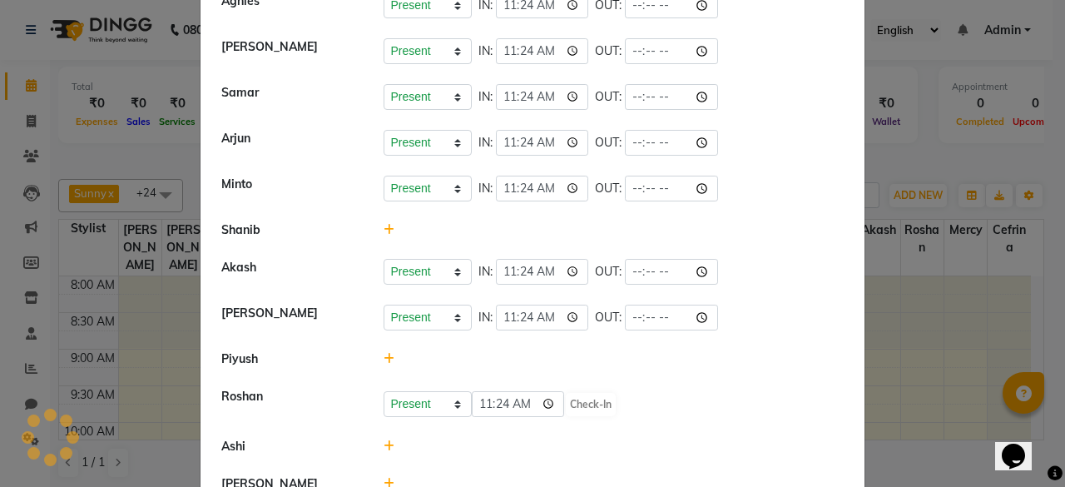
select select "A"
select select "H"
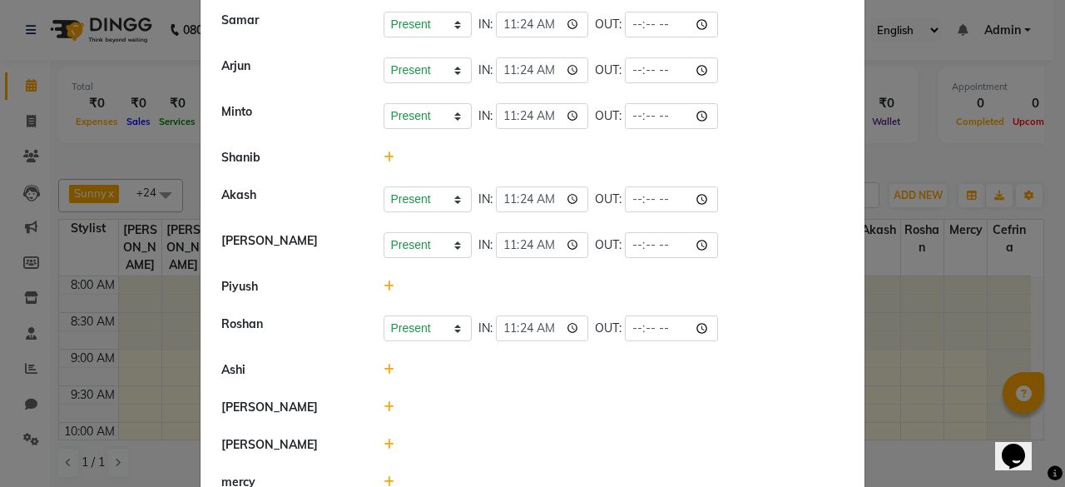
click at [384, 402] on icon at bounding box center [389, 407] width 11 height 12
click at [581, 407] on button "Check-In" at bounding box center [591, 415] width 50 height 23
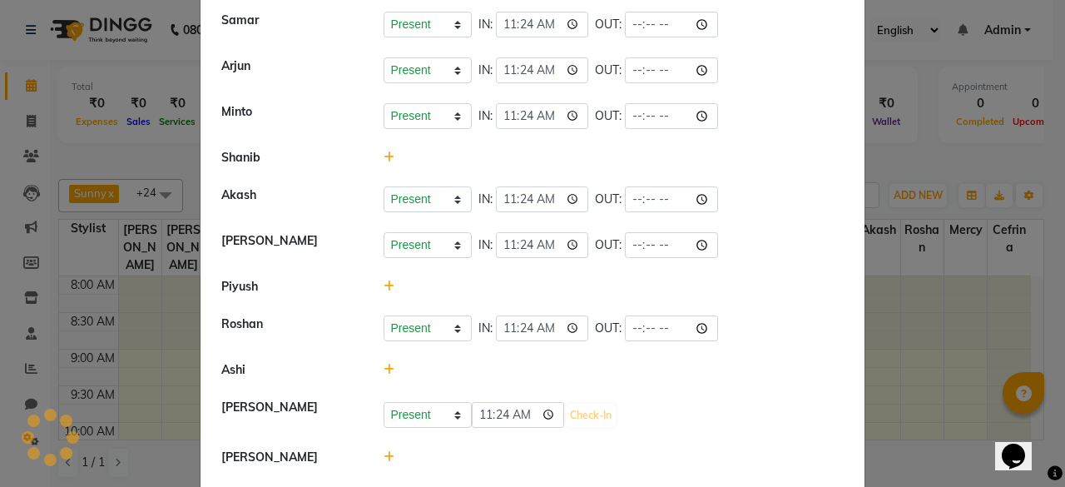
select select "A"
select select "H"
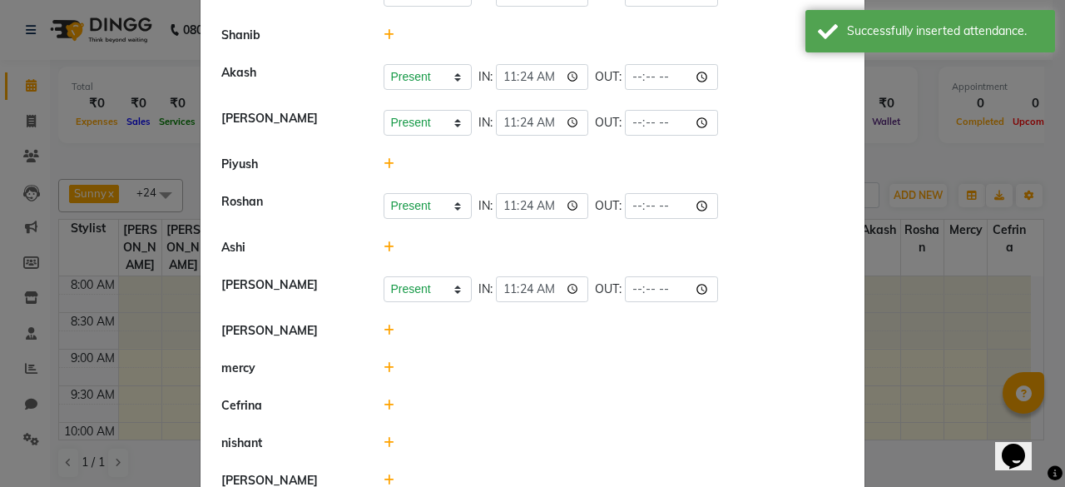
scroll to position [899, 0]
click at [384, 361] on icon at bounding box center [389, 367] width 11 height 12
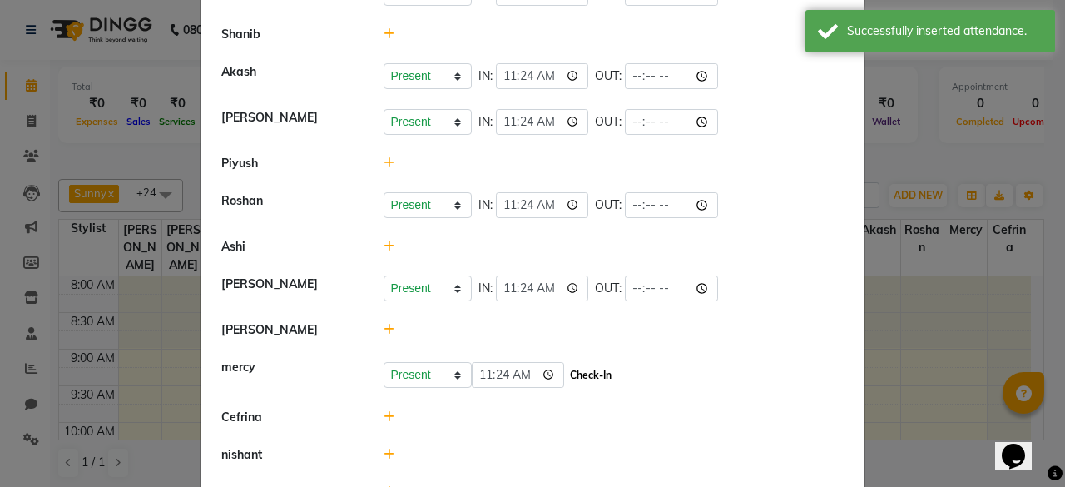
click at [567, 364] on button "Check-In" at bounding box center [591, 375] width 50 height 23
select select "A"
select select "H"
click at [384, 444] on icon at bounding box center [389, 450] width 11 height 12
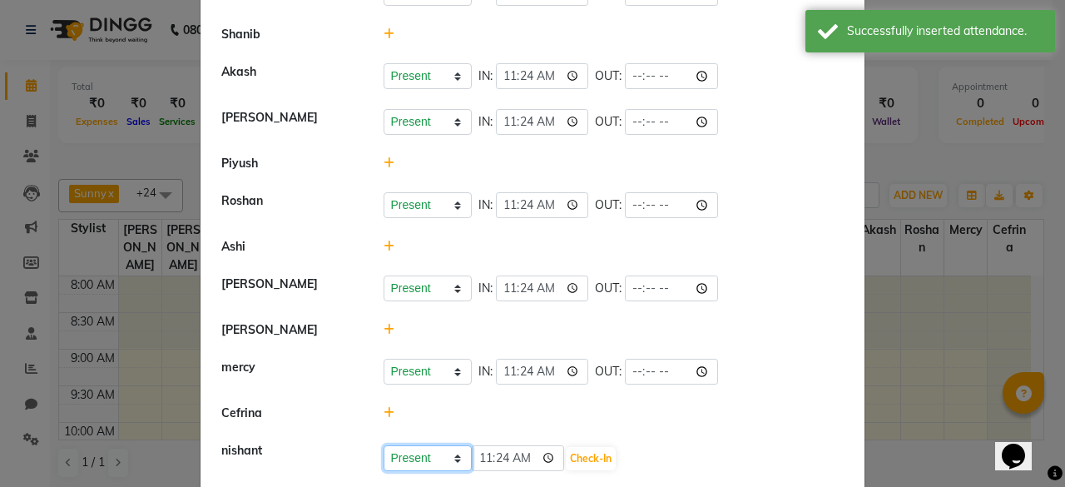
click at [384, 445] on select "Present Absent Late Half Day Weekly Off" at bounding box center [428, 458] width 88 height 26
click at [575, 457] on button "Check-In" at bounding box center [591, 458] width 50 height 23
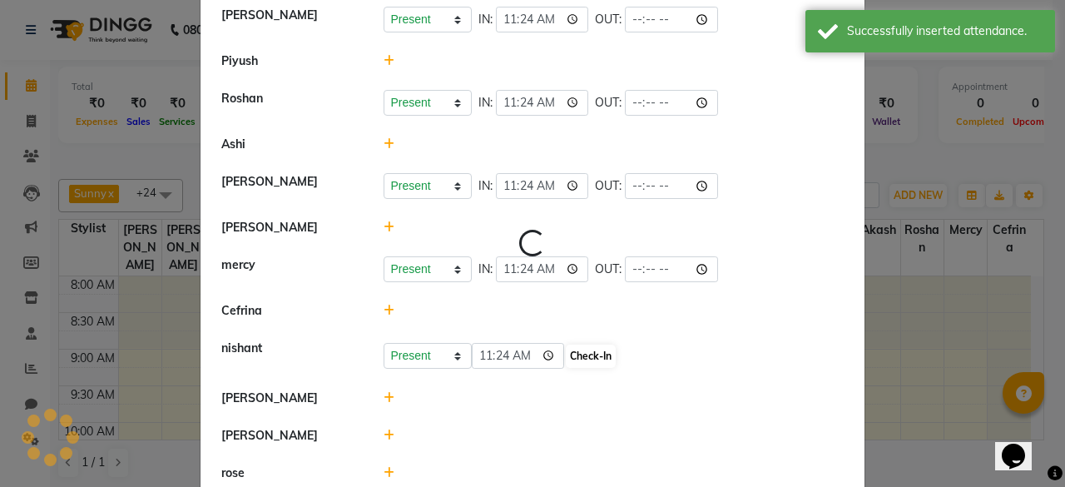
select select "A"
select select "H"
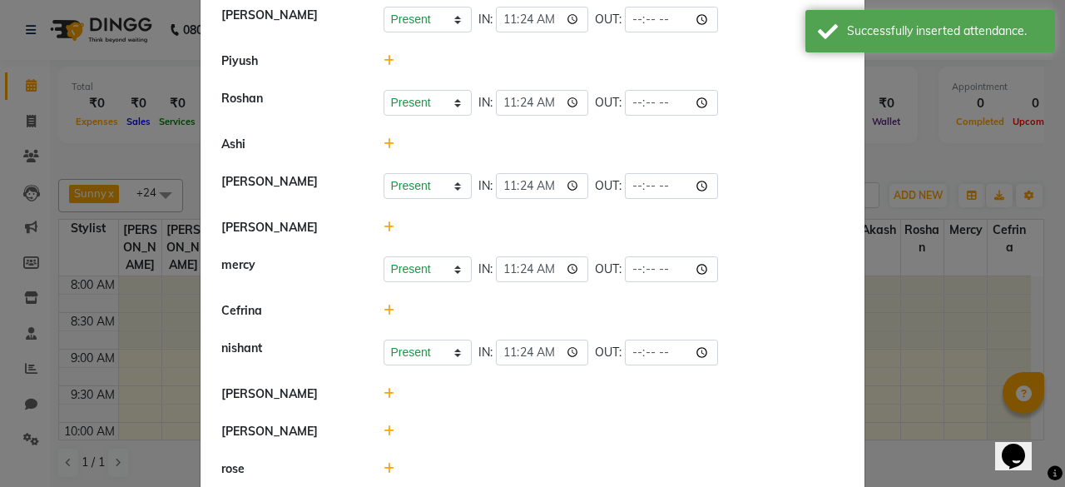
scroll to position [1003, 0]
click at [385, 424] on icon at bounding box center [389, 430] width 11 height 12
click at [586, 437] on button "Check-In" at bounding box center [591, 438] width 50 height 23
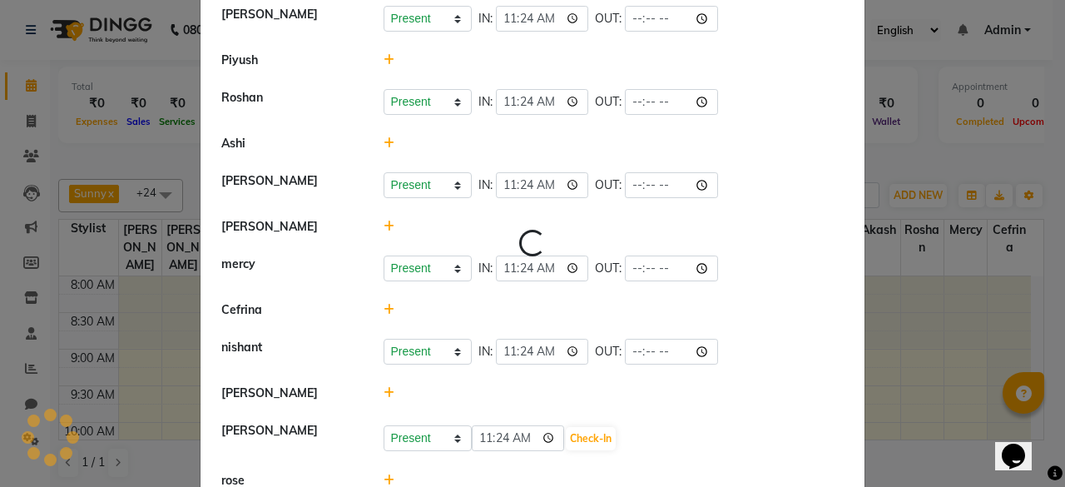
select select "A"
select select "H"
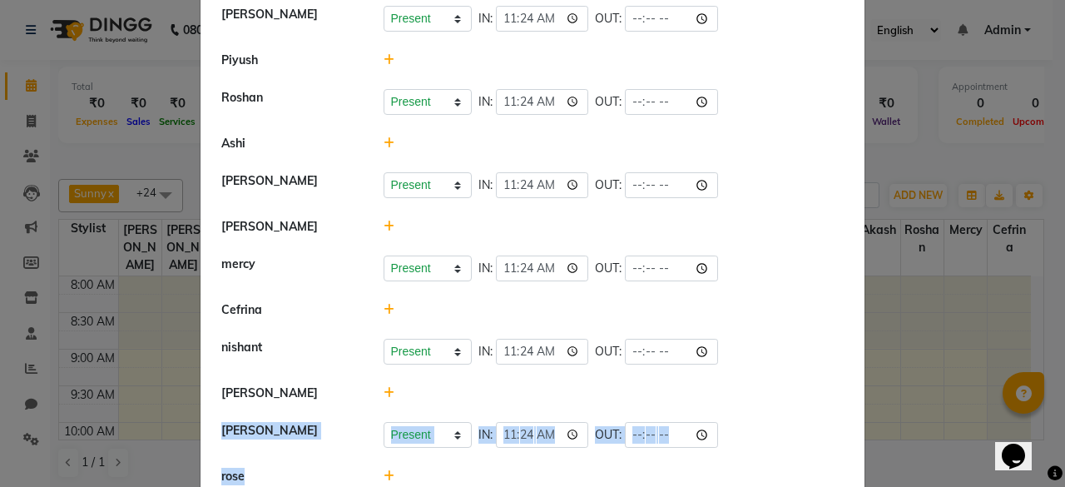
drag, startPoint x: 384, startPoint y: 382, endPoint x: 378, endPoint y: 463, distance: 81.8
click at [384, 470] on icon at bounding box center [389, 476] width 11 height 12
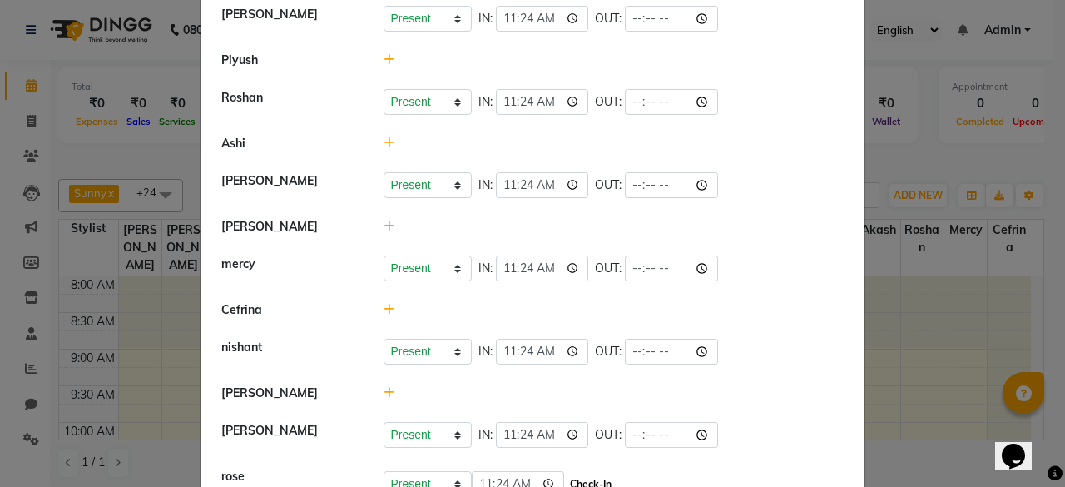
click at [572, 473] on button "Check-In" at bounding box center [591, 484] width 50 height 23
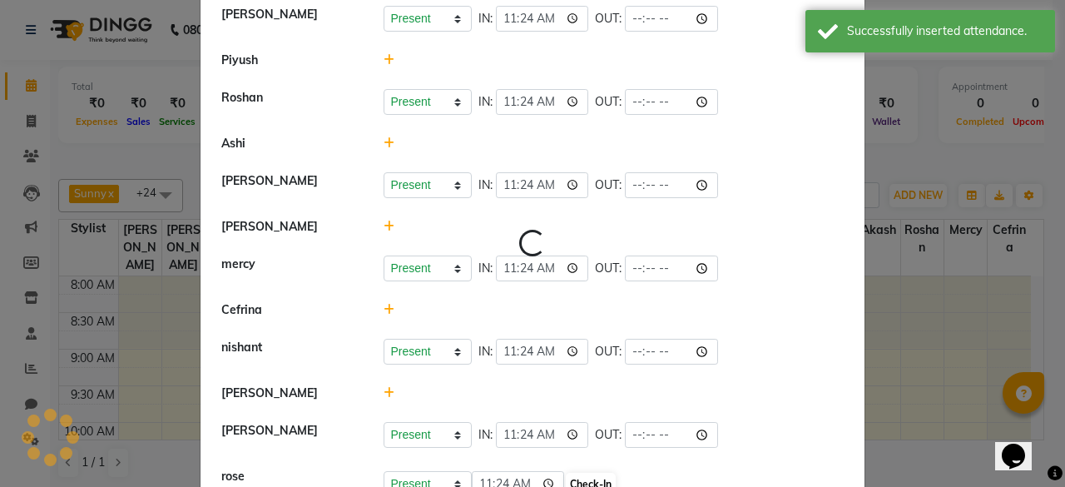
select select "A"
select select "H"
click at [384, 387] on icon at bounding box center [389, 393] width 11 height 12
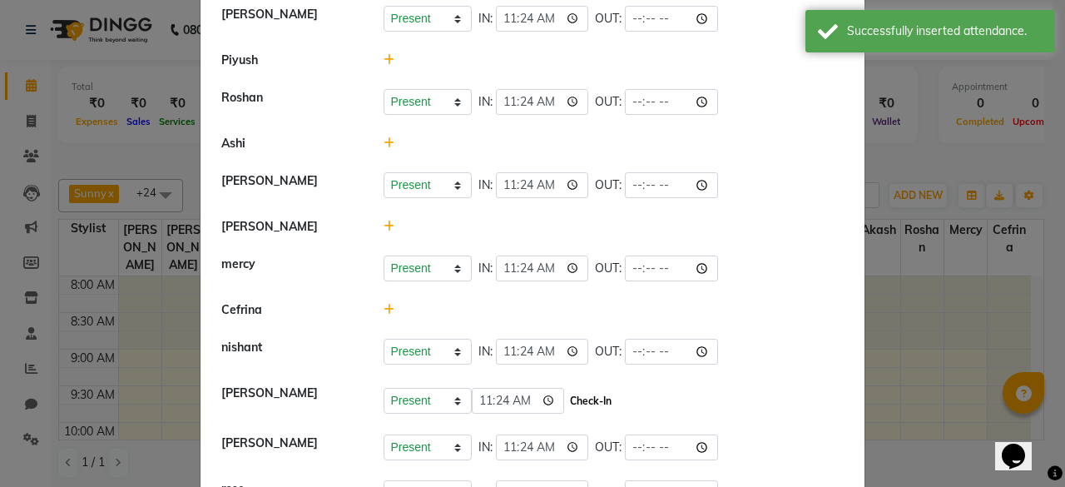
click at [589, 389] on button "Check-In" at bounding box center [591, 400] width 50 height 23
select select "A"
select select "H"
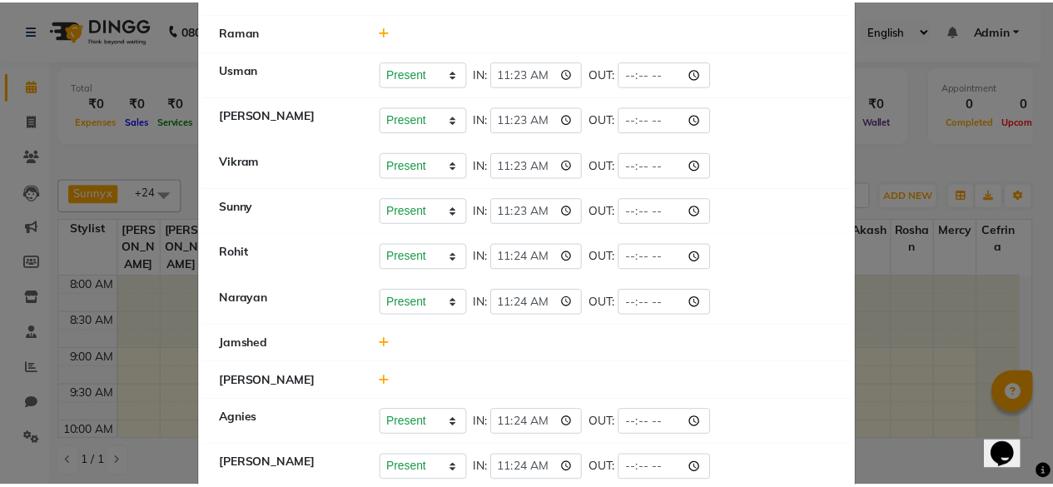
scroll to position [0, 0]
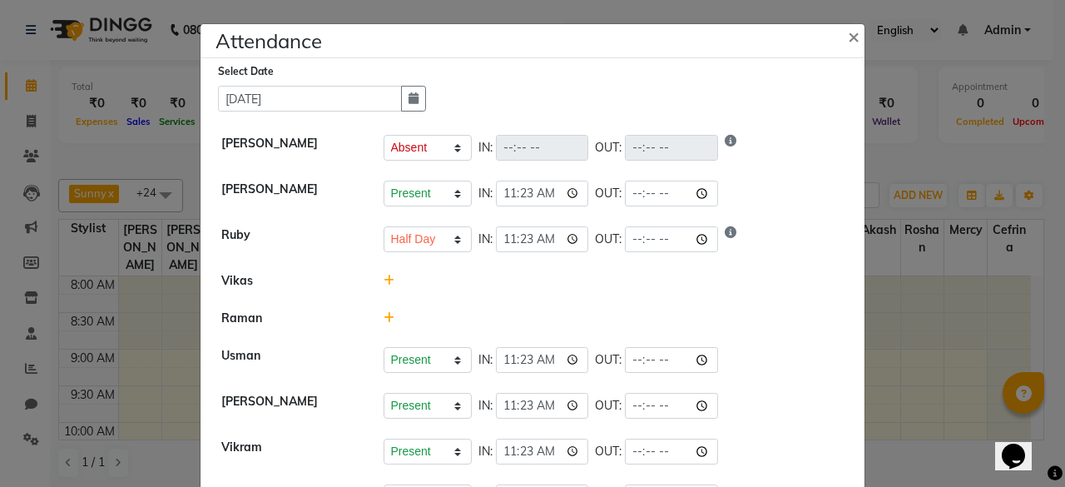
click at [974, 331] on ngb-modal-window "Attendance × Select Date [DATE] [PERSON_NAME] Present Absent Late Half Day Week…" at bounding box center [532, 243] width 1065 height 487
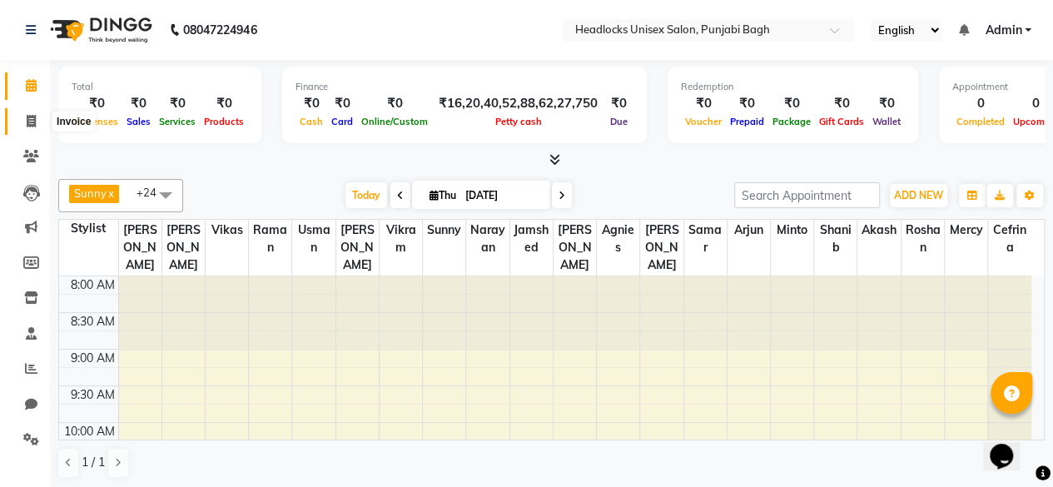
click at [33, 119] on icon at bounding box center [31, 121] width 9 height 12
select select "service"
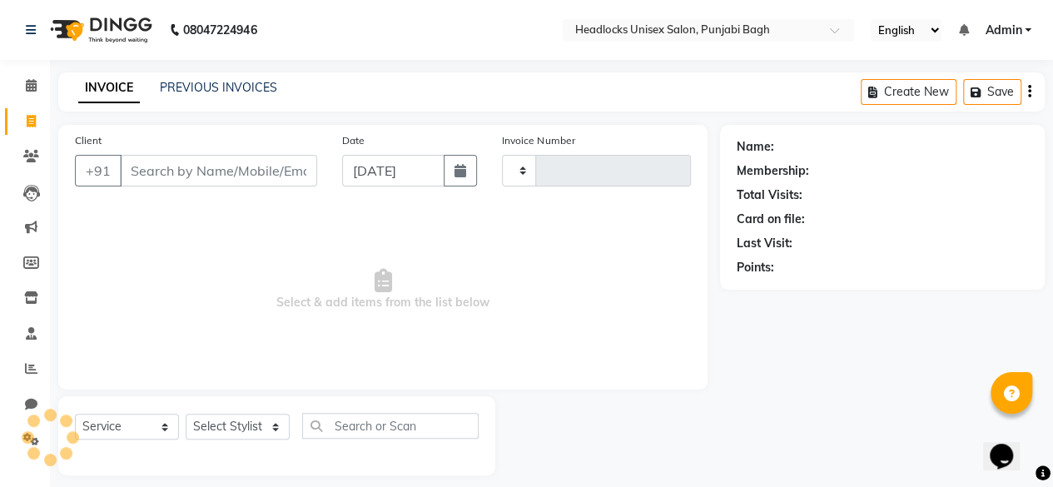
type input "5706"
select select "7719"
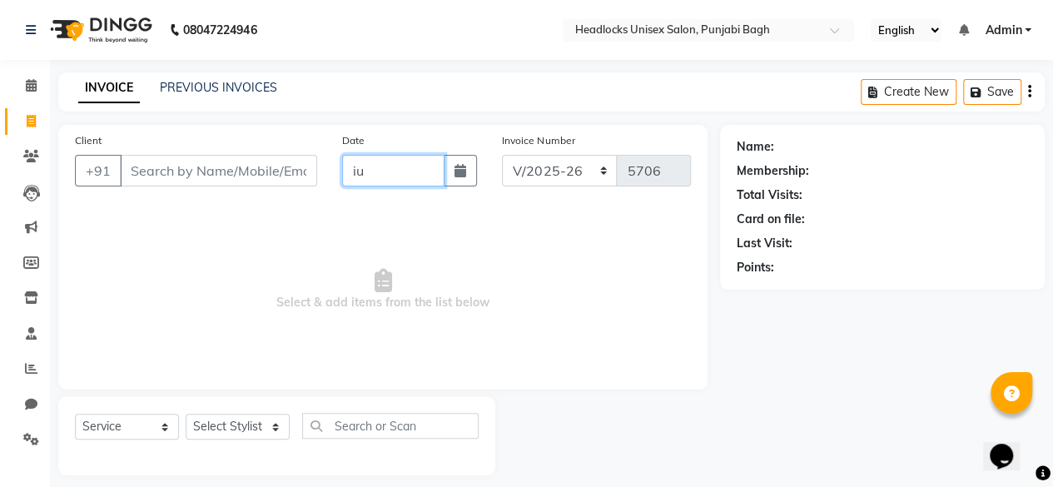
type input "i"
